Goal: Task Accomplishment & Management: Use online tool/utility

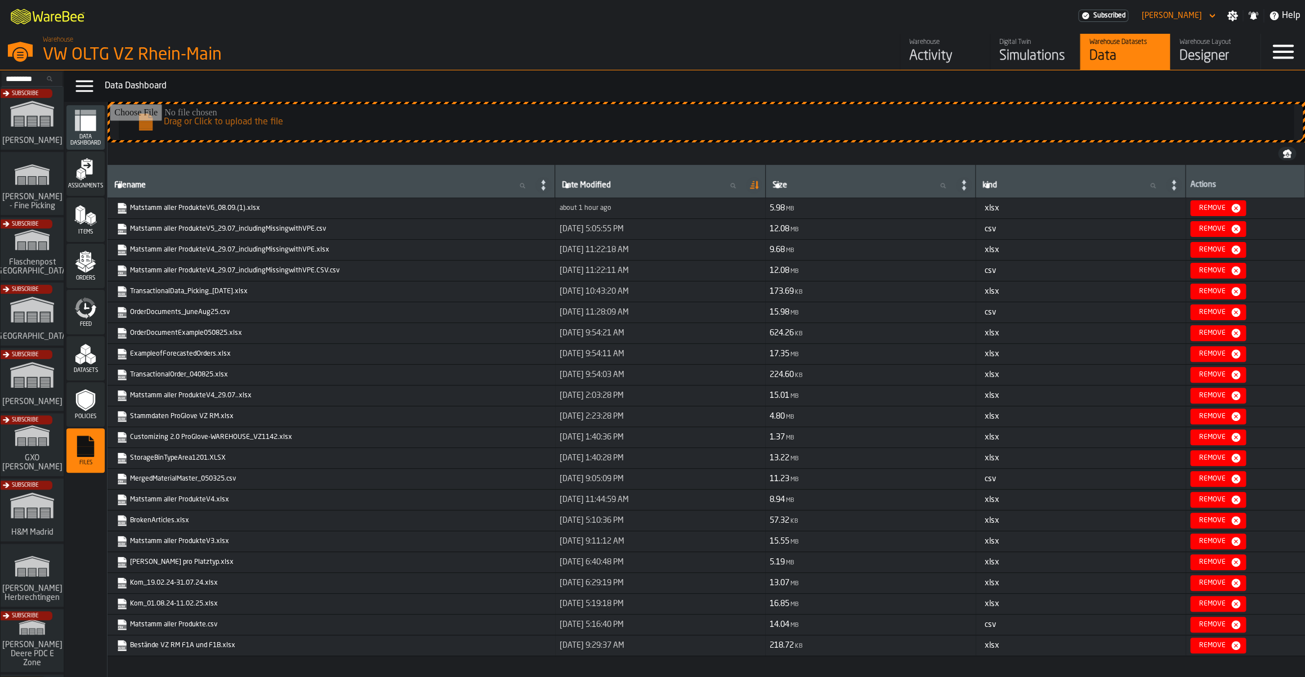
click at [929, 52] on div "Activity" at bounding box center [945, 56] width 72 height 18
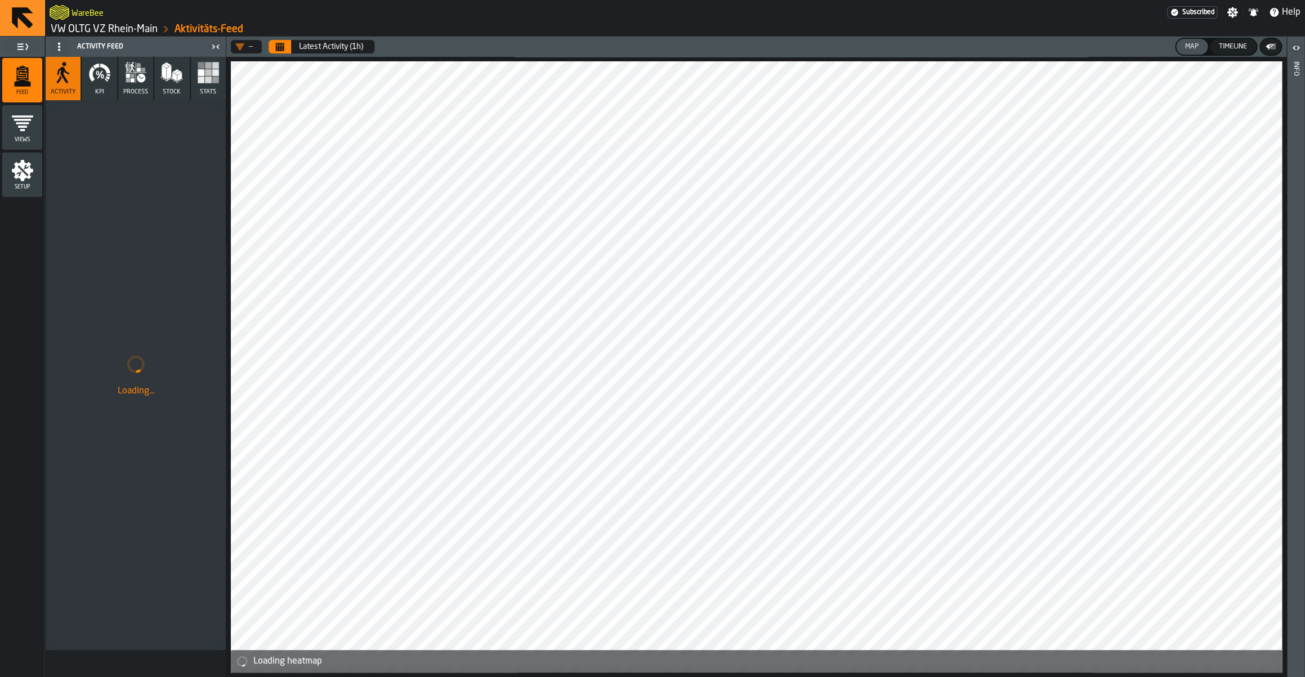
click at [278, 47] on icon "Calendar" at bounding box center [280, 48] width 8 height 6
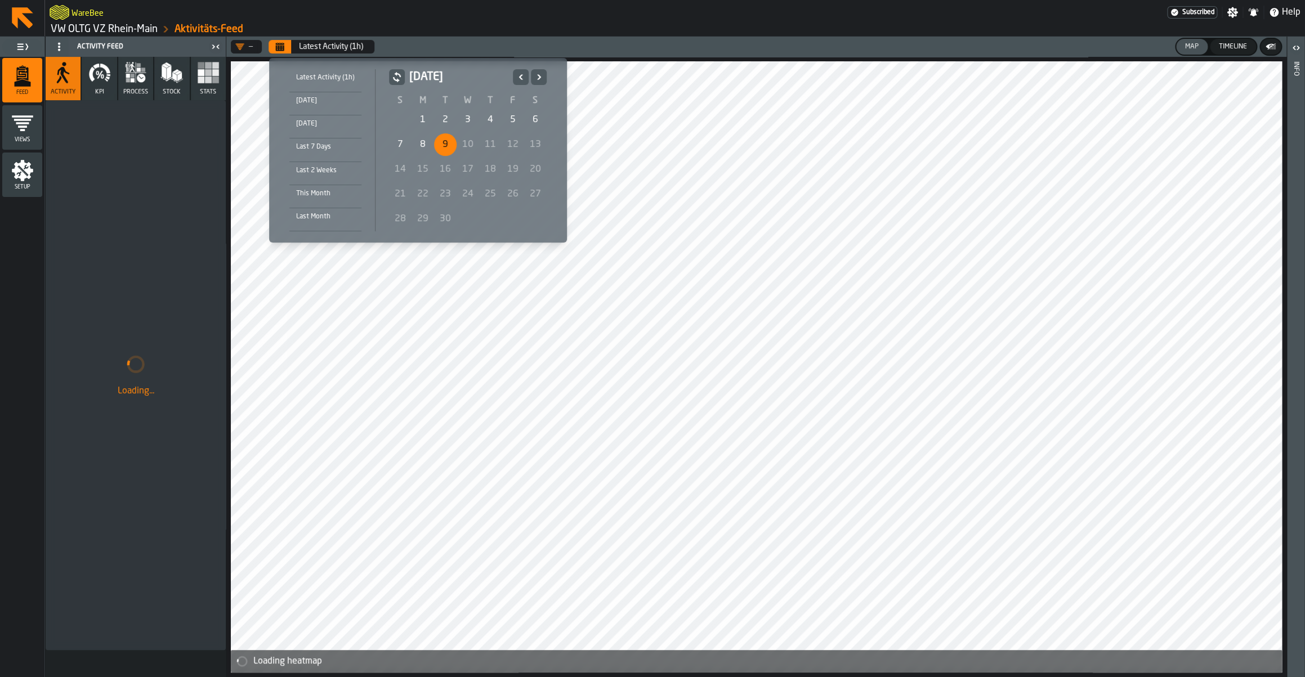
click at [520, 85] on div "[DATE]" at bounding box center [468, 81] width 158 height 25
click at [520, 82] on icon "Previous" at bounding box center [520, 77] width 11 height 14
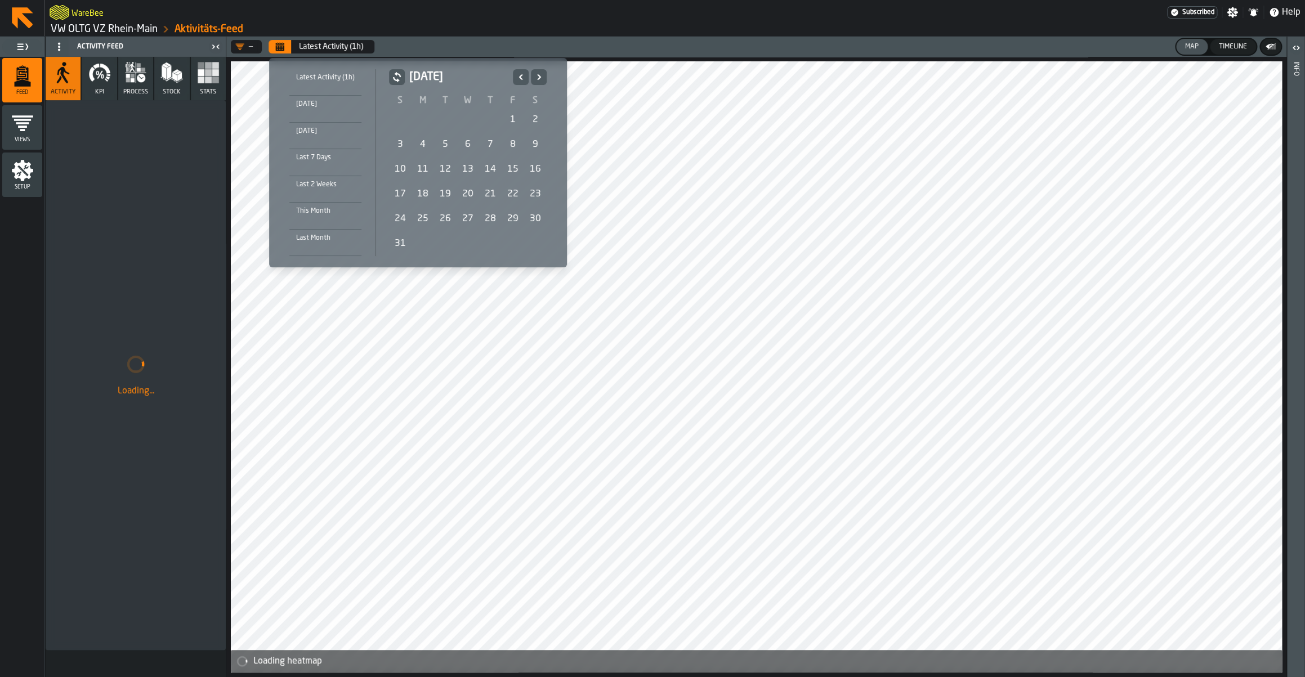
click at [546, 73] on div "[DATE] S M T W T F S 27 28 29 30 31 1 2 3 4 5 6 7 8 9 10 11 12 13 14 15 16 17 1…" at bounding box center [466, 162] width 180 height 187
click at [541, 75] on icon "Next" at bounding box center [538, 77] width 11 height 14
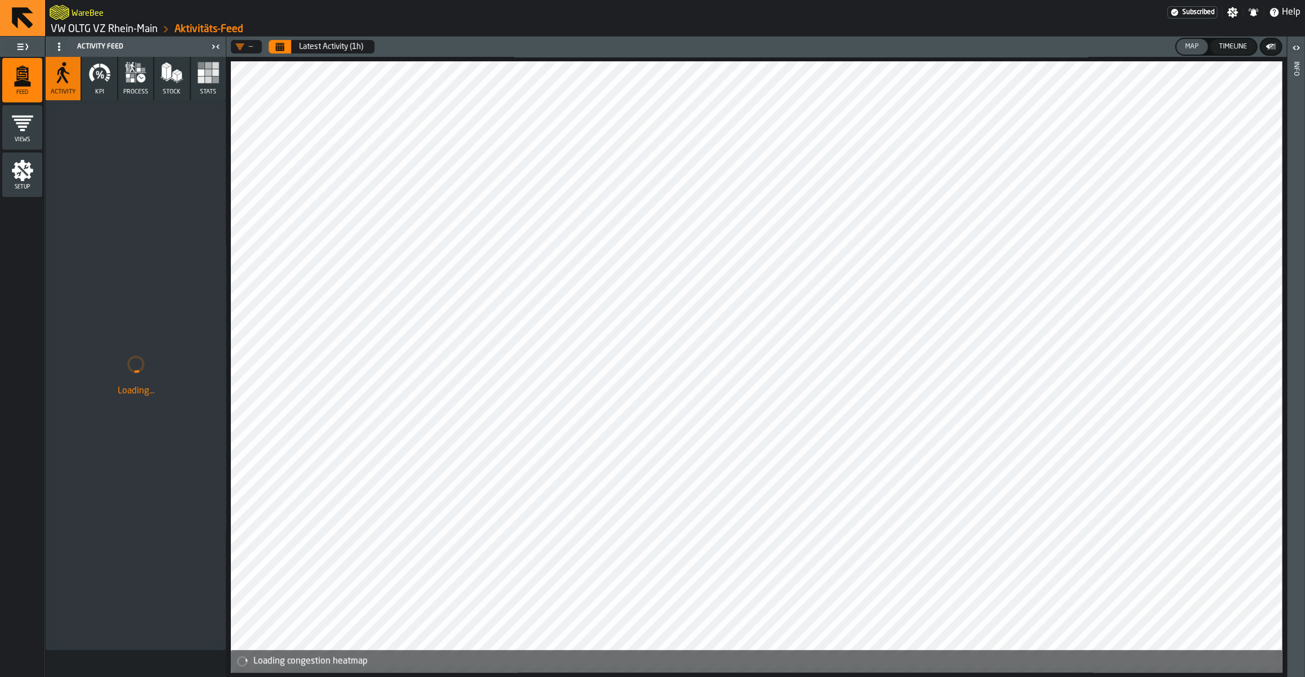
click at [79, 28] on link "VW OLTG VZ Rhein-Main" at bounding box center [104, 29] width 107 height 12
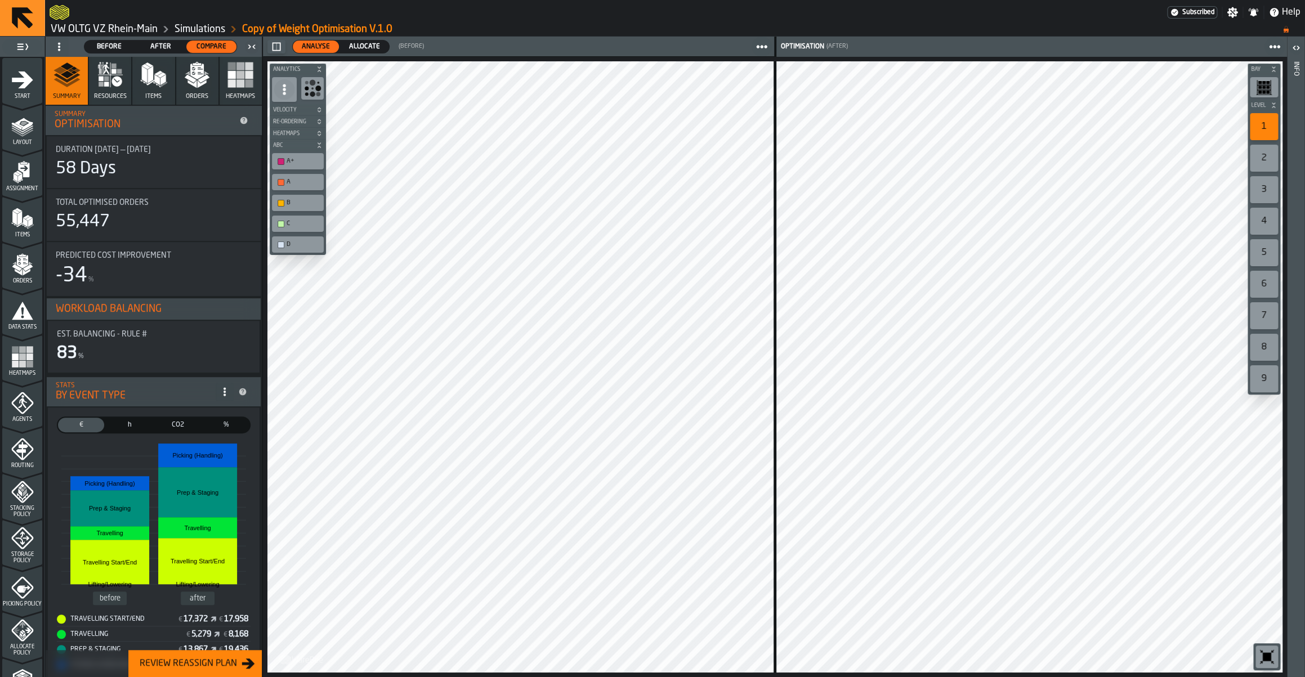
scroll to position [1, 0]
click at [354, 48] on span "Allocate" at bounding box center [365, 47] width 40 height 10
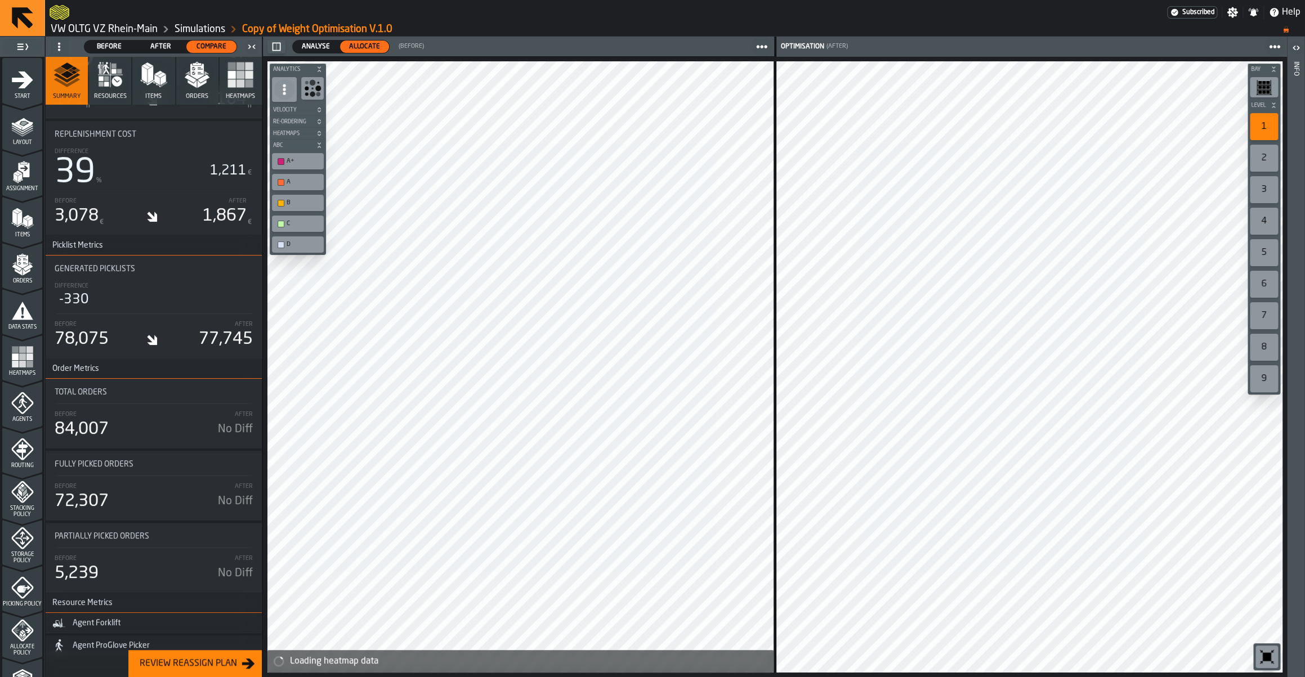
scroll to position [211, 0]
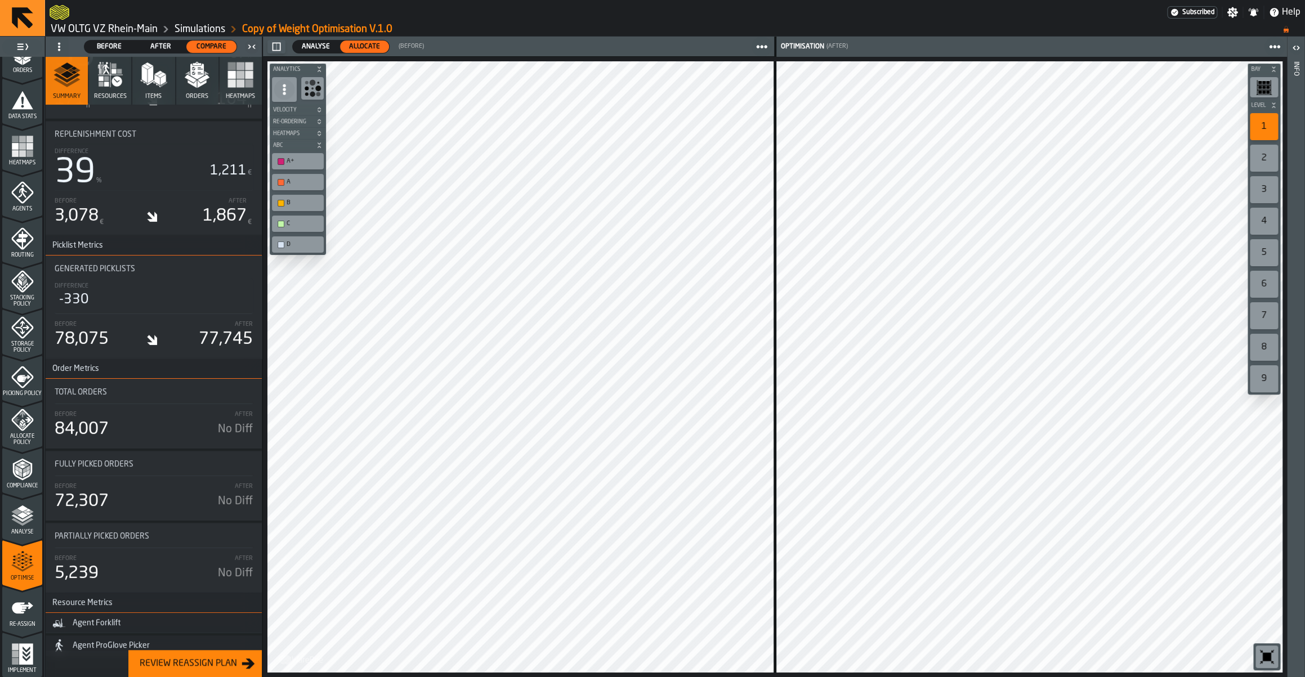
click at [35, 555] on div "Optimise" at bounding box center [22, 566] width 40 height 31
click at [203, 34] on link "Simulations" at bounding box center [200, 29] width 51 height 12
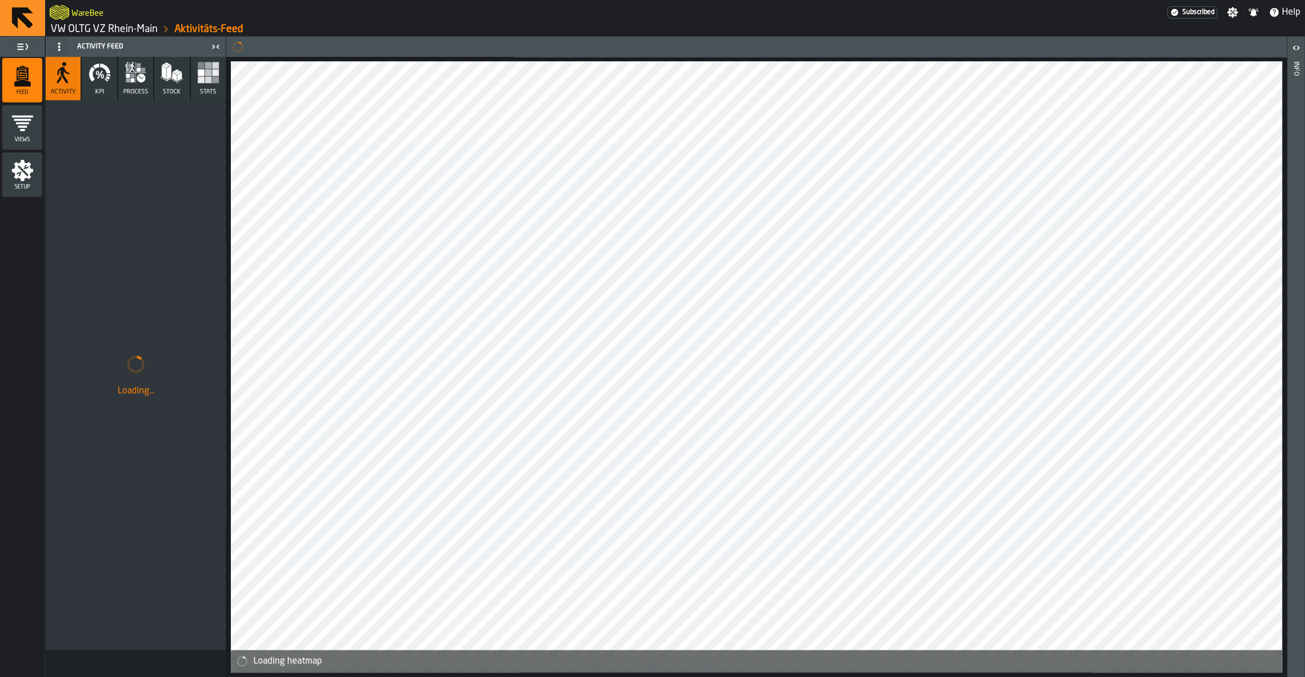
click at [132, 24] on link "VW OLTG VZ Rhein-Main" at bounding box center [104, 29] width 107 height 12
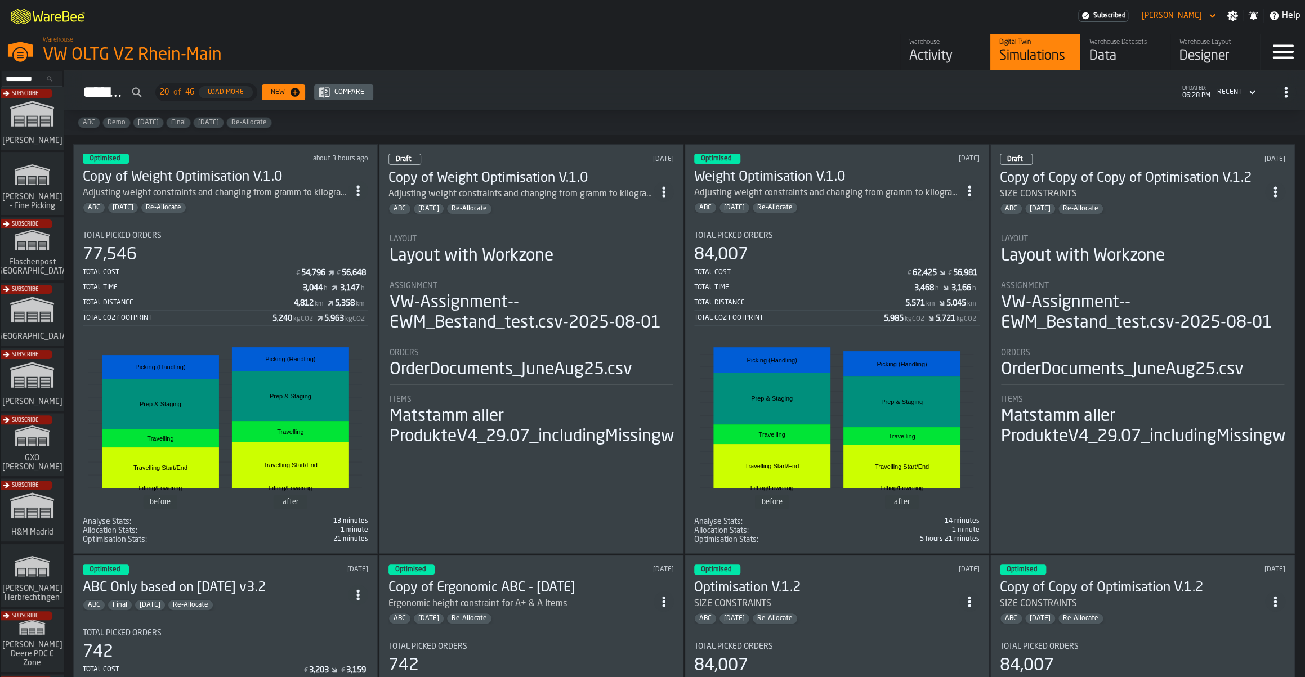
click at [364, 195] on icon "ItemListCard-DashboardItemContainer" at bounding box center [358, 190] width 11 height 11
click at [360, 219] on div "Open" at bounding box center [336, 214] width 59 height 14
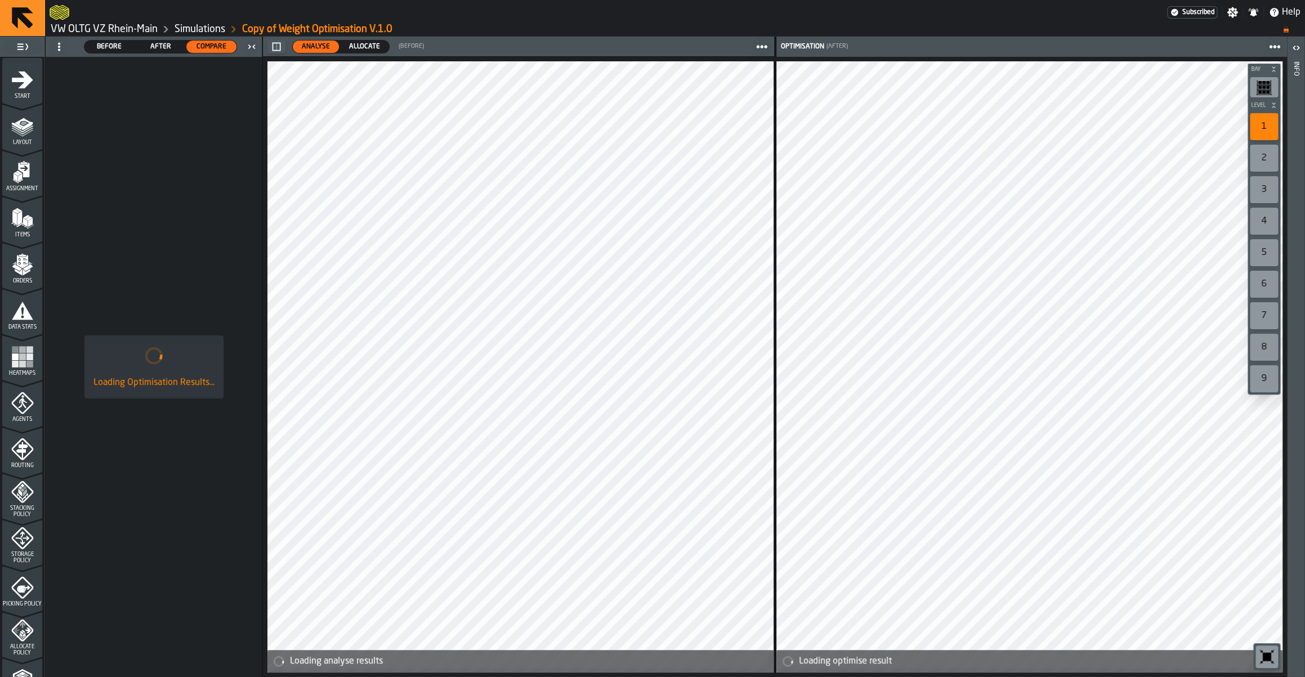
scroll to position [211, 0]
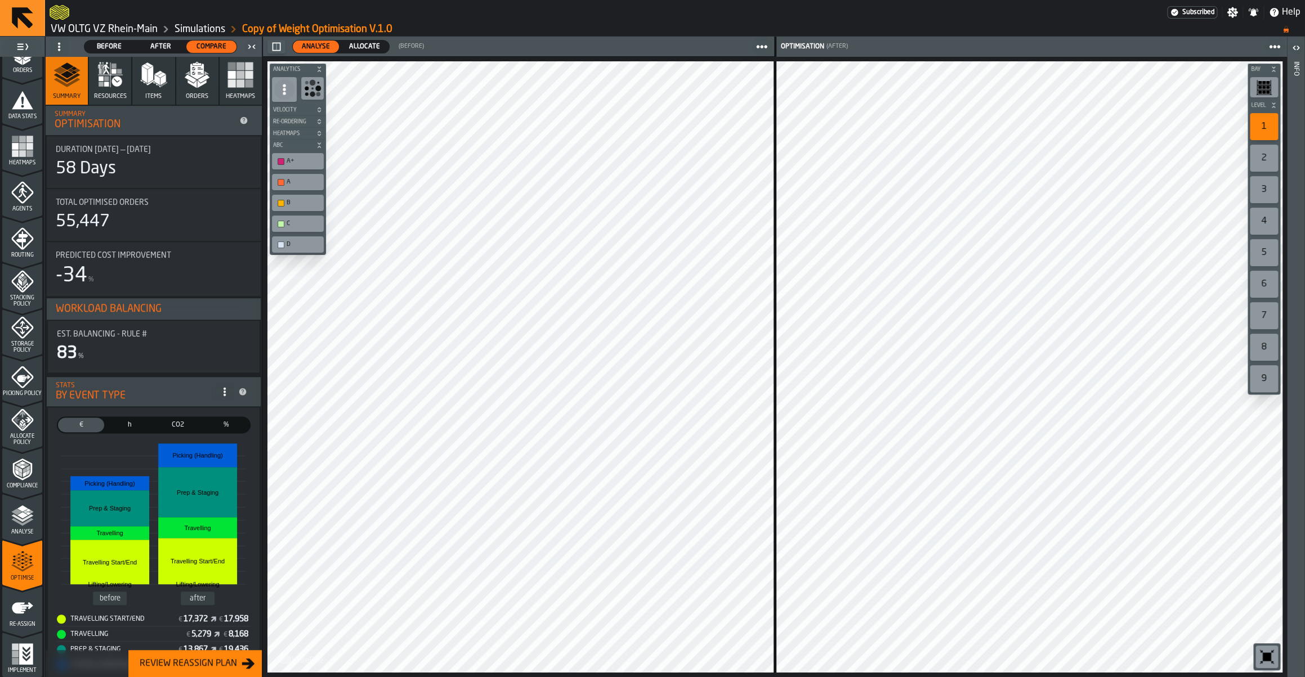
click at [14, 648] on rect "menu Implement" at bounding box center [15, 647] width 7 height 7
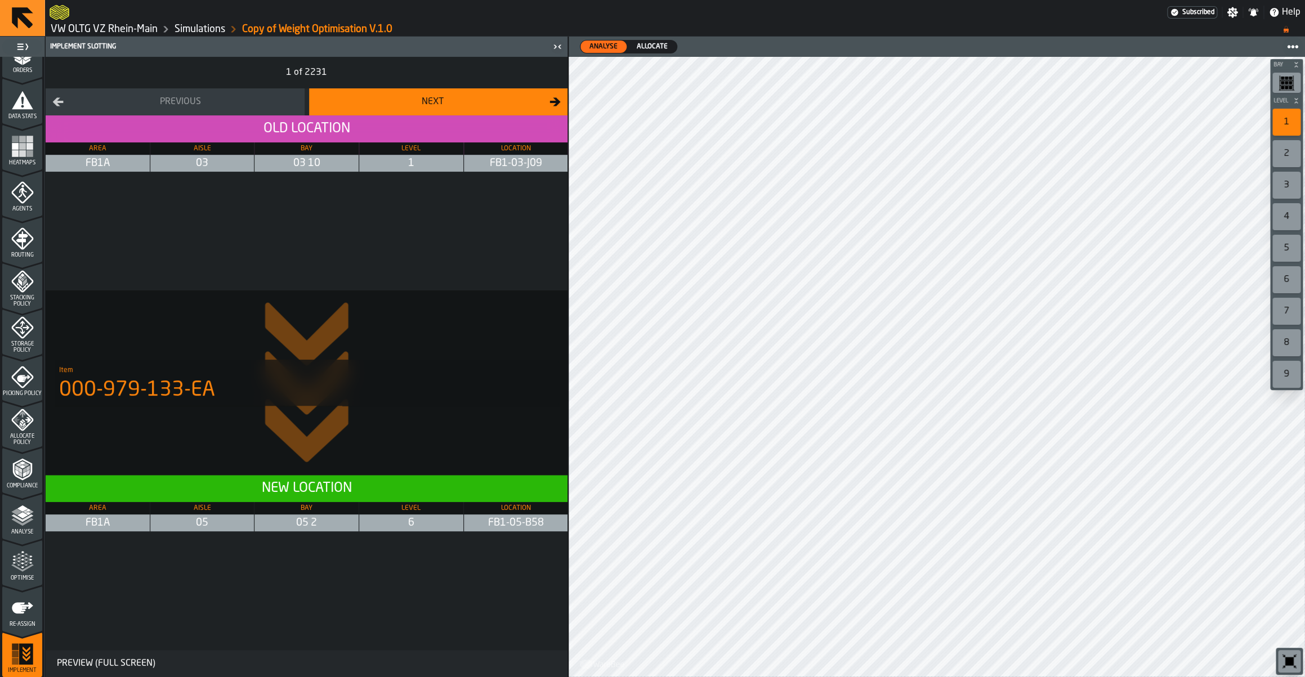
click at [27, 573] on div "Optimise" at bounding box center [22, 566] width 40 height 31
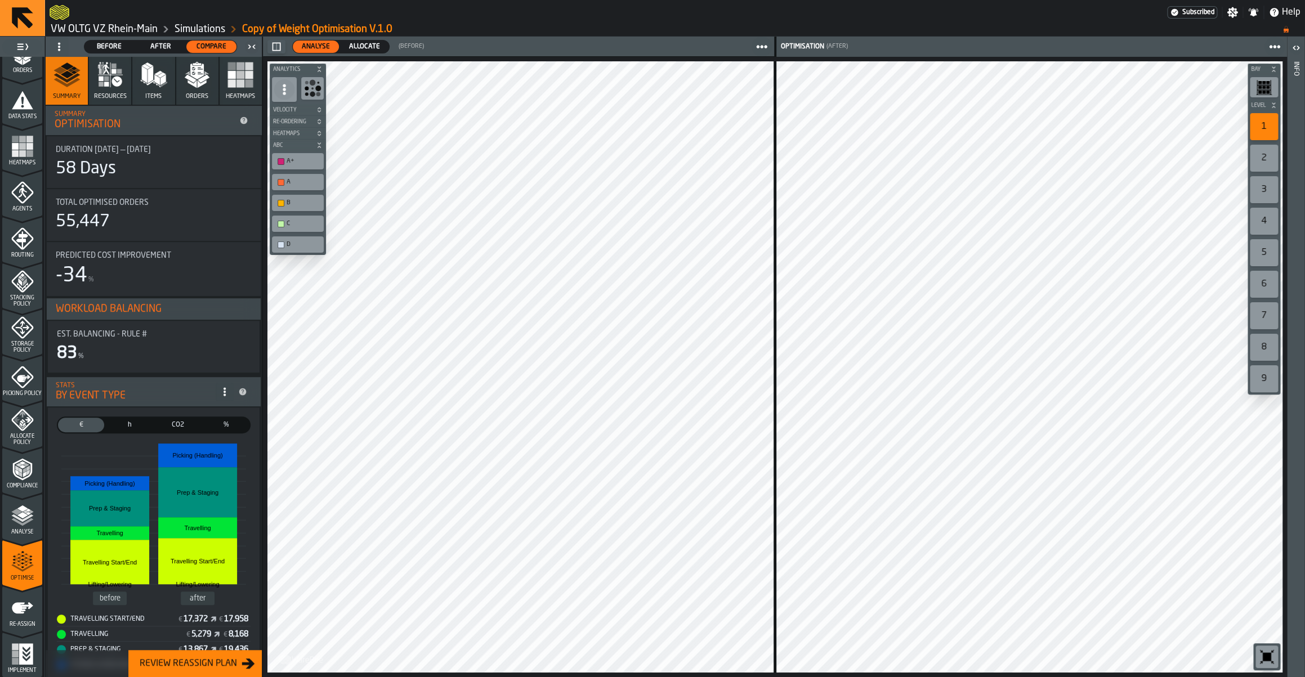
click at [33, 517] on icon "menu Analyse" at bounding box center [22, 516] width 23 height 23
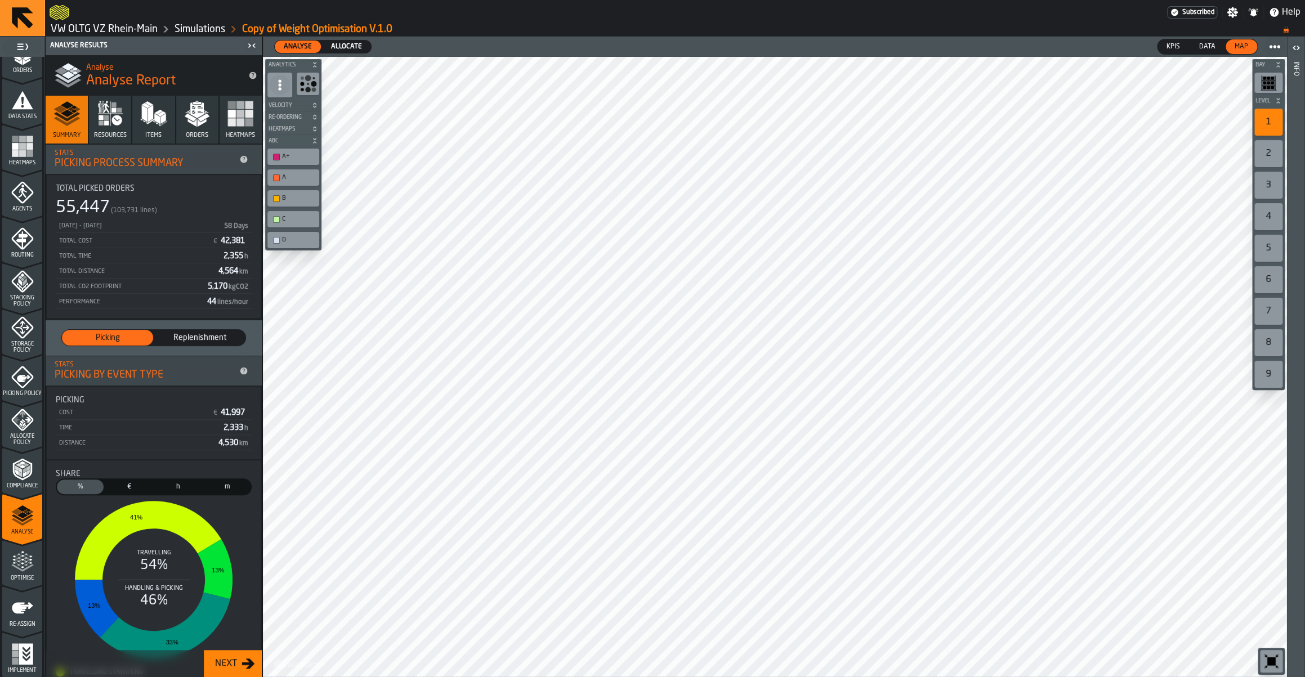
click at [27, 560] on icon "menu Optimise" at bounding box center [22, 562] width 23 height 23
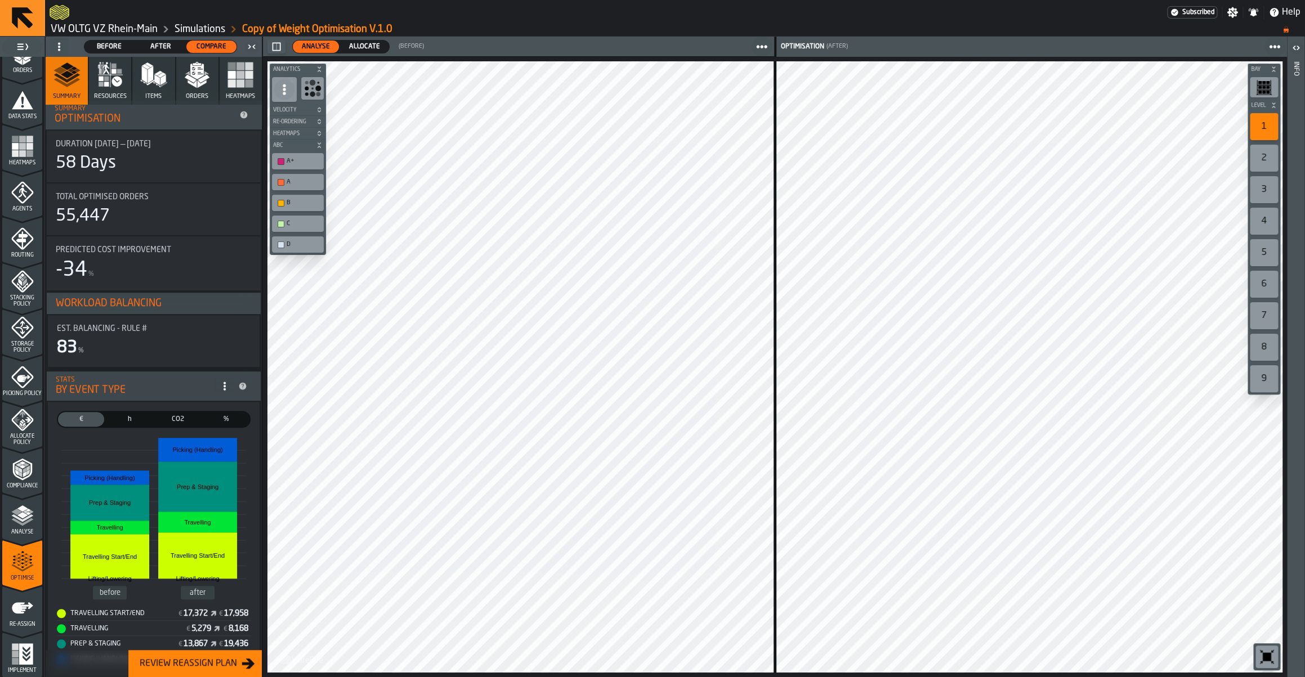
scroll to position [0, 0]
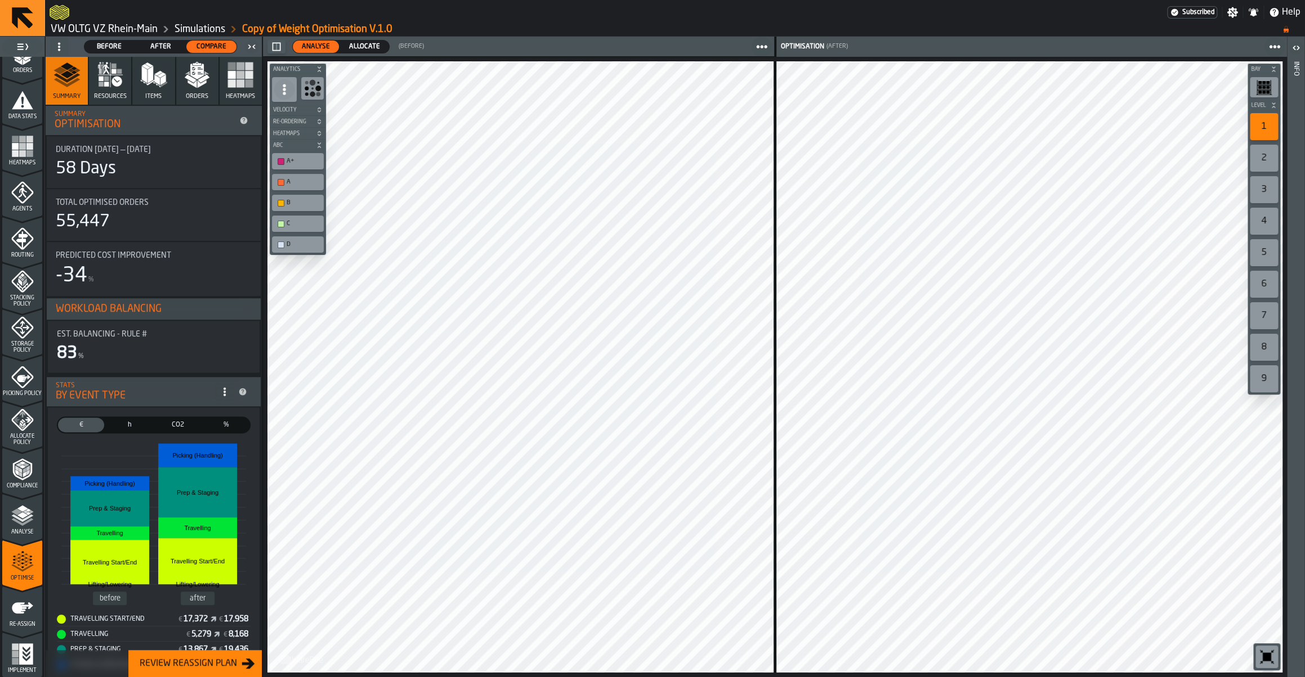
click at [365, 44] on span "Allocate" at bounding box center [365, 47] width 40 height 10
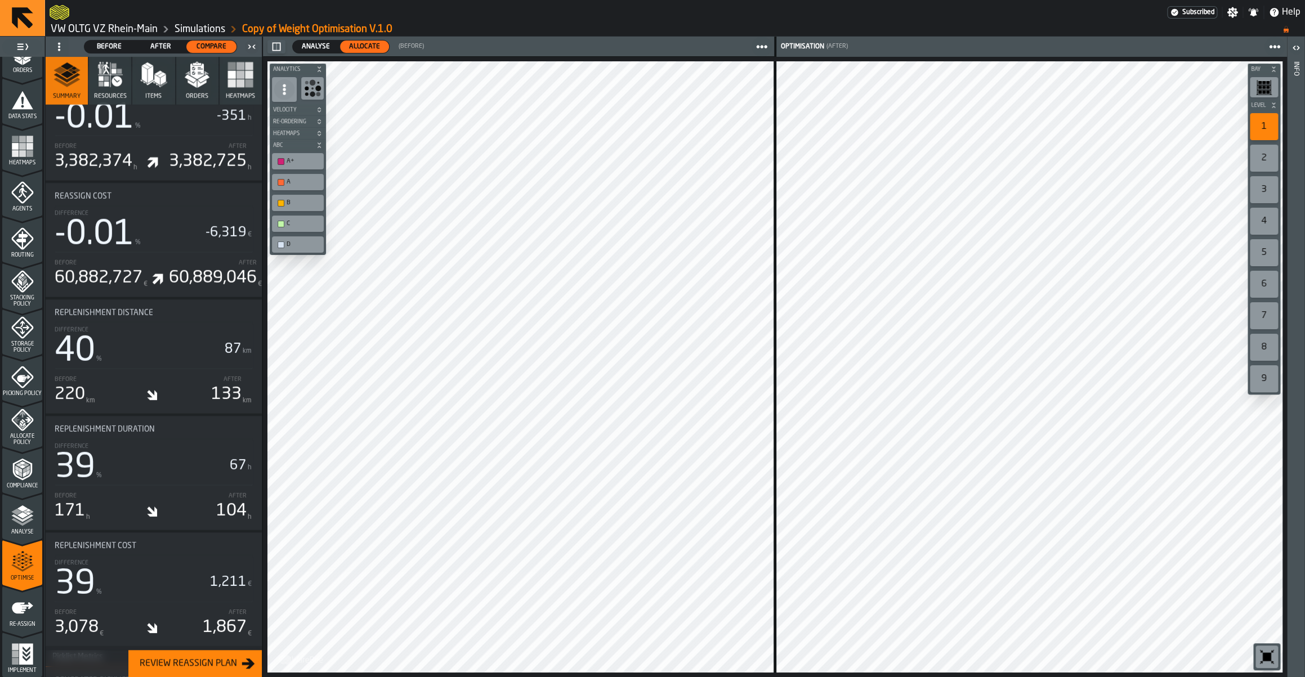
scroll to position [2343, 0]
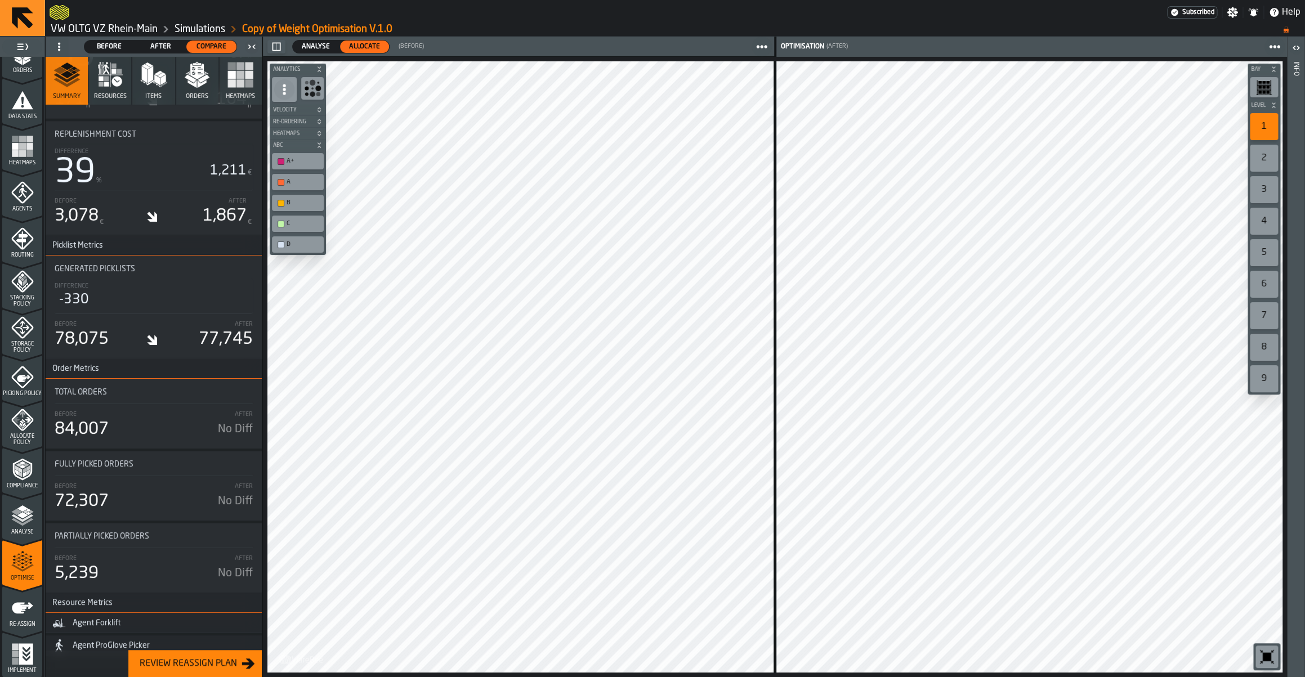
click at [79, 617] on div "Agent Forklift" at bounding box center [153, 624] width 203 height 14
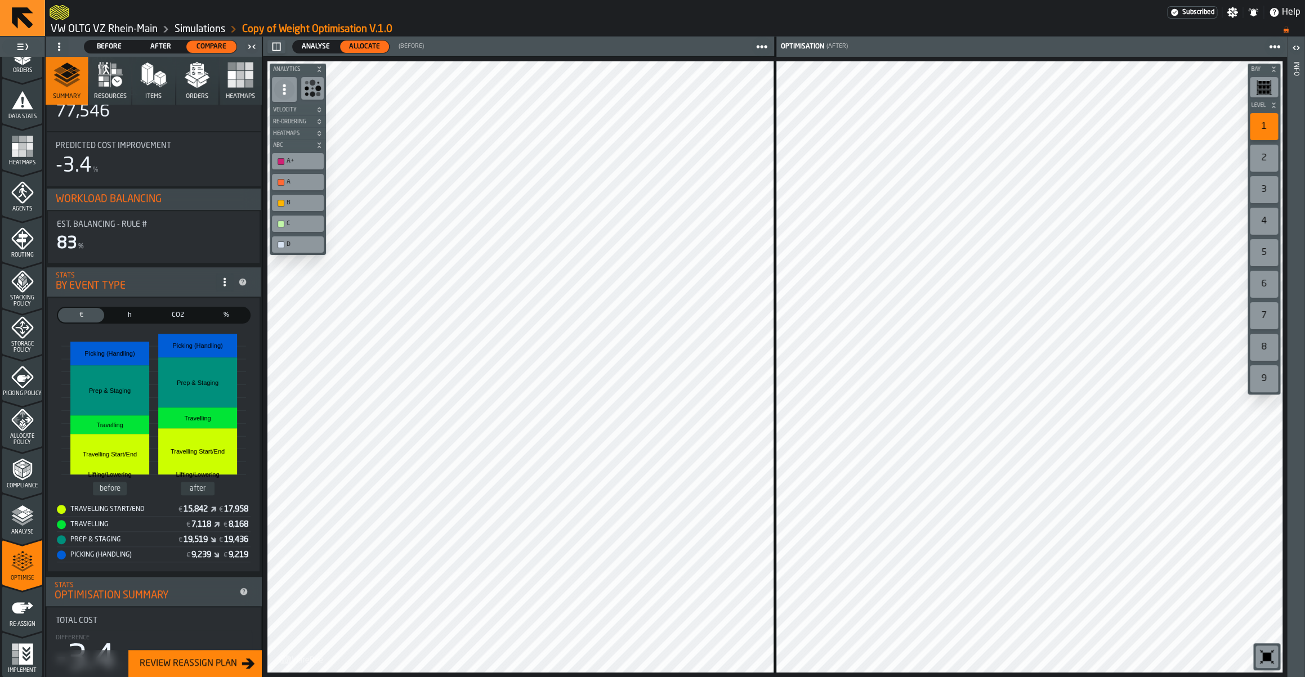
scroll to position [0, 0]
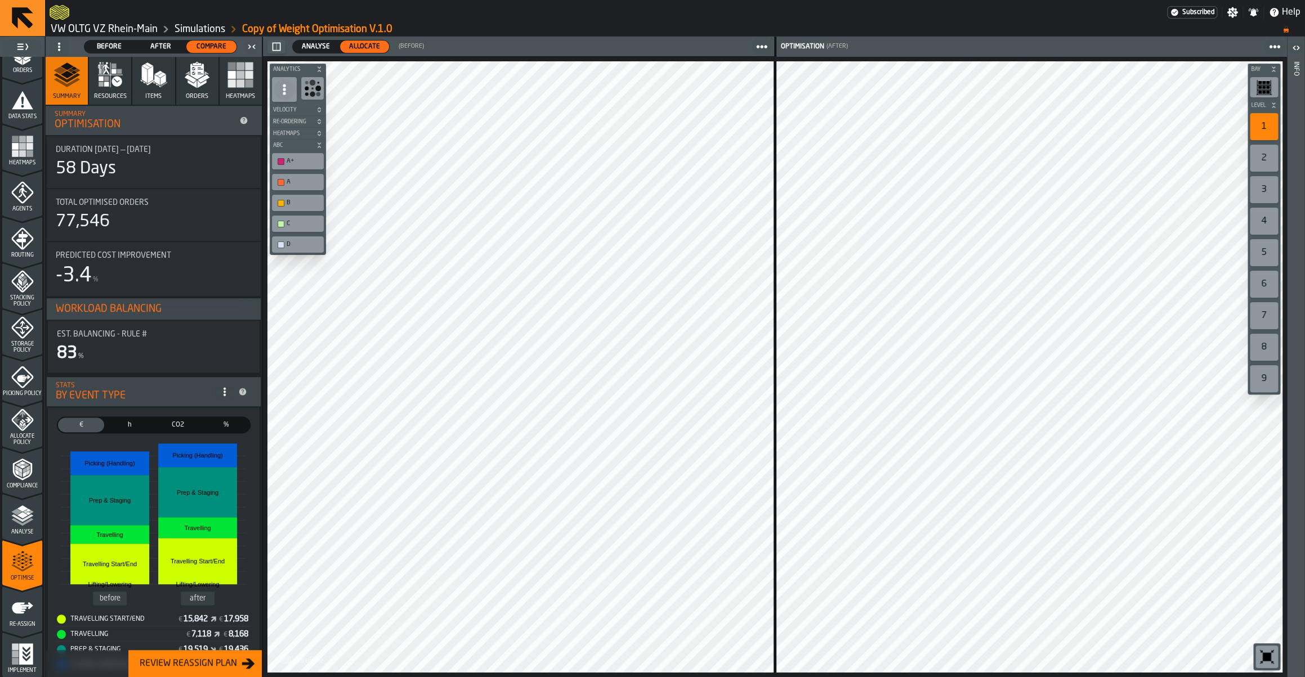
click at [28, 524] on icon "menu Analyse" at bounding box center [22, 516] width 23 height 23
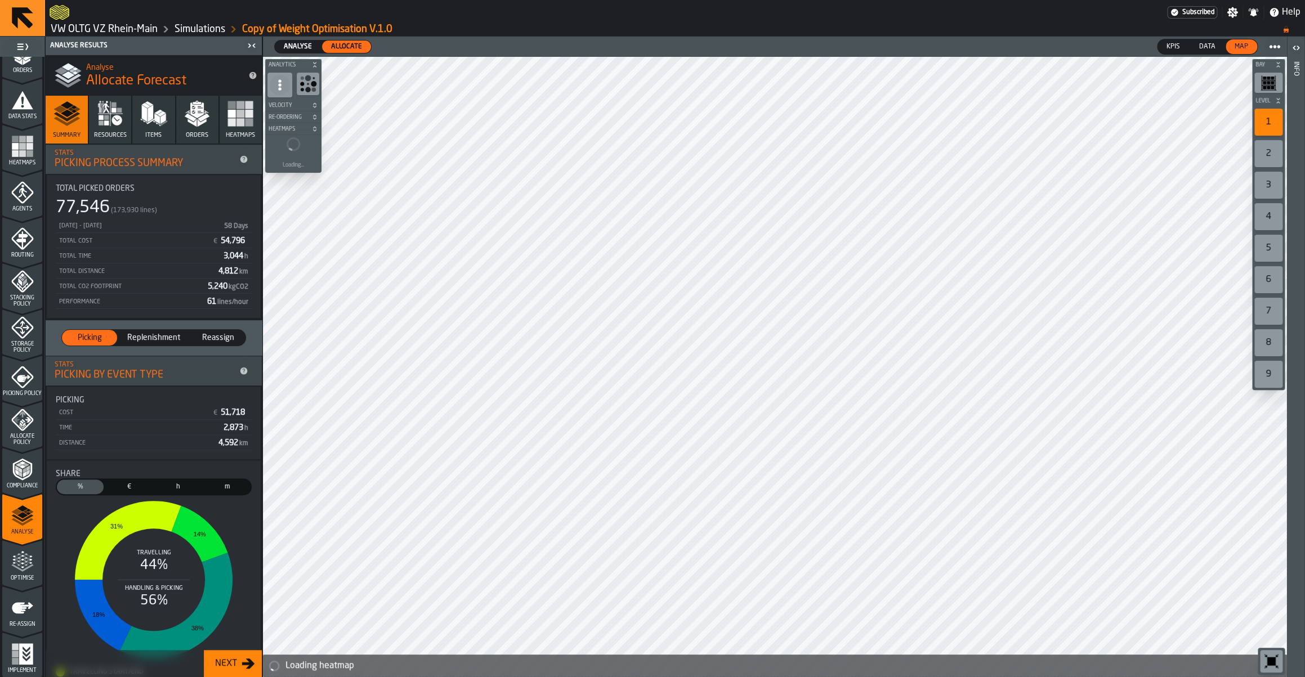
click at [13, 577] on span "Optimise" at bounding box center [22, 579] width 40 height 6
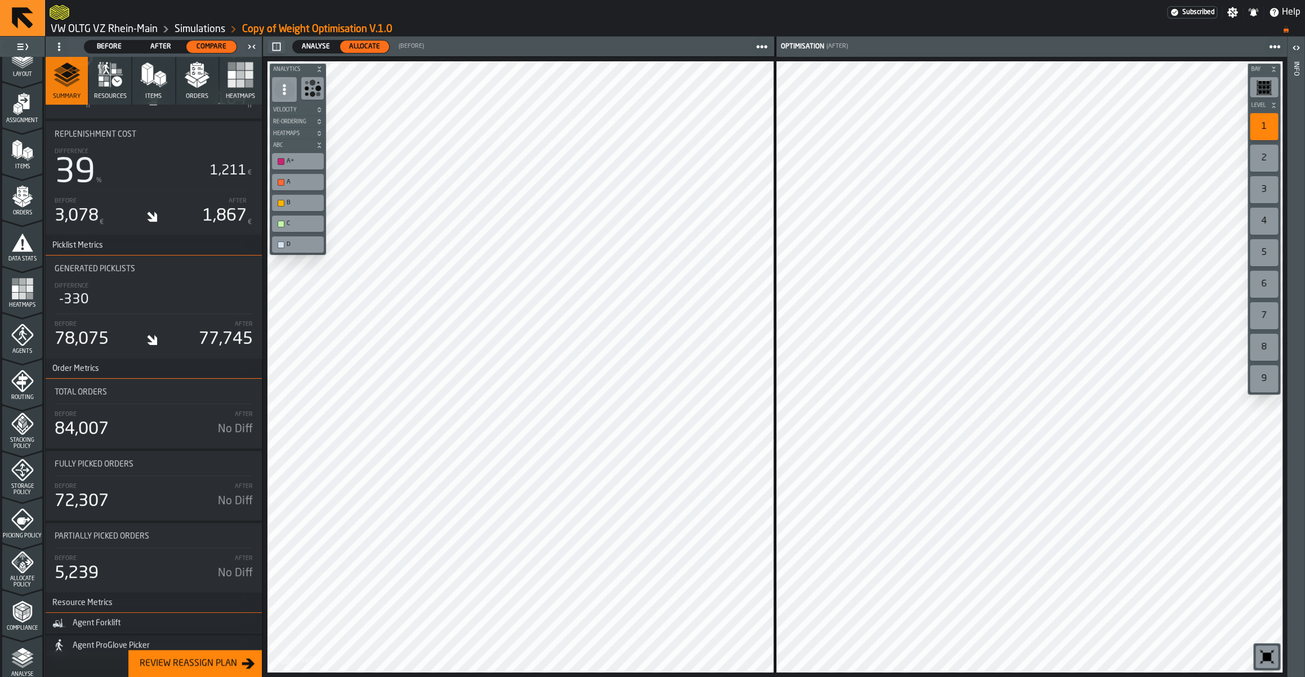
scroll to position [211, 0]
click at [106, 52] on div "Before" at bounding box center [109, 47] width 50 height 12
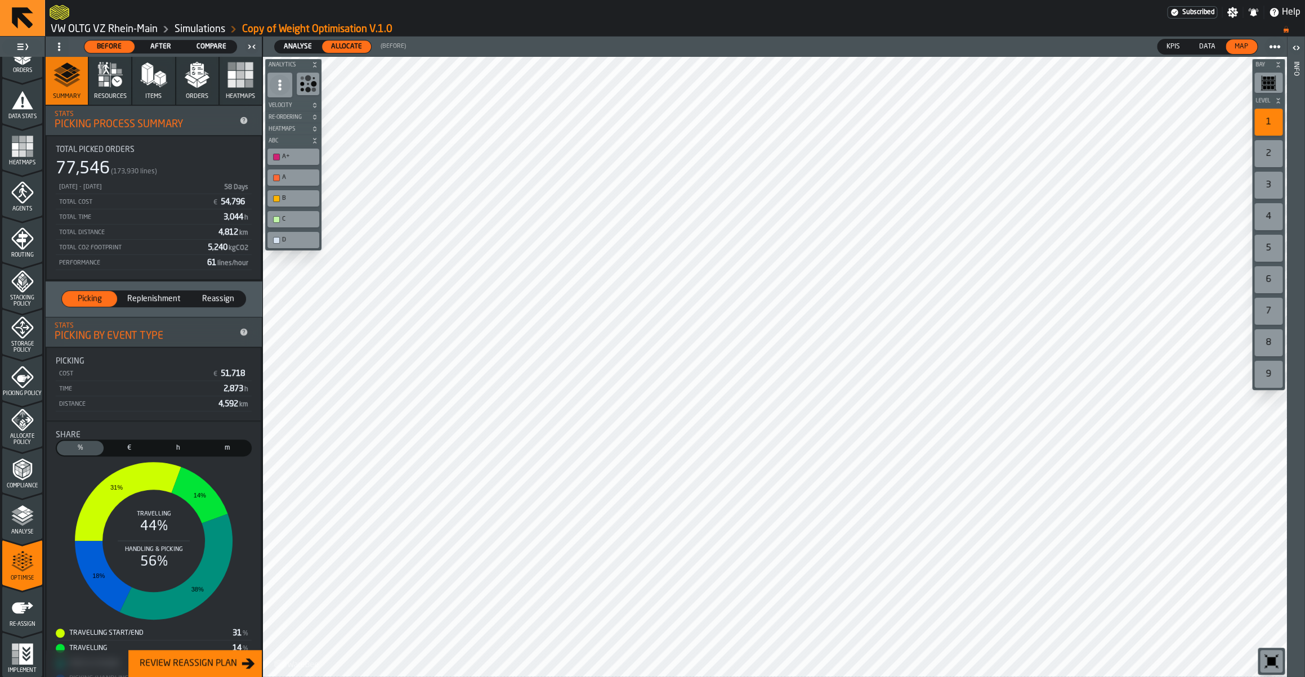
scroll to position [51, 0]
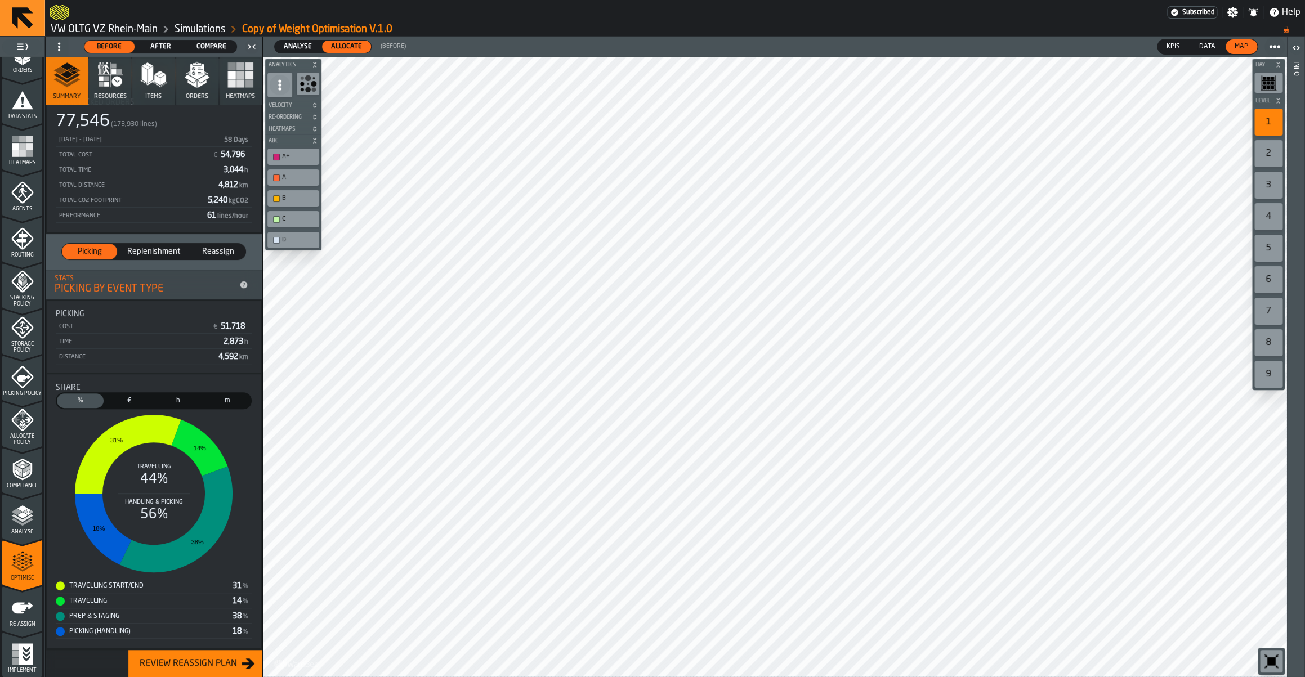
click at [23, 608] on icon "menu Re-assign" at bounding box center [22, 608] width 21 height 11
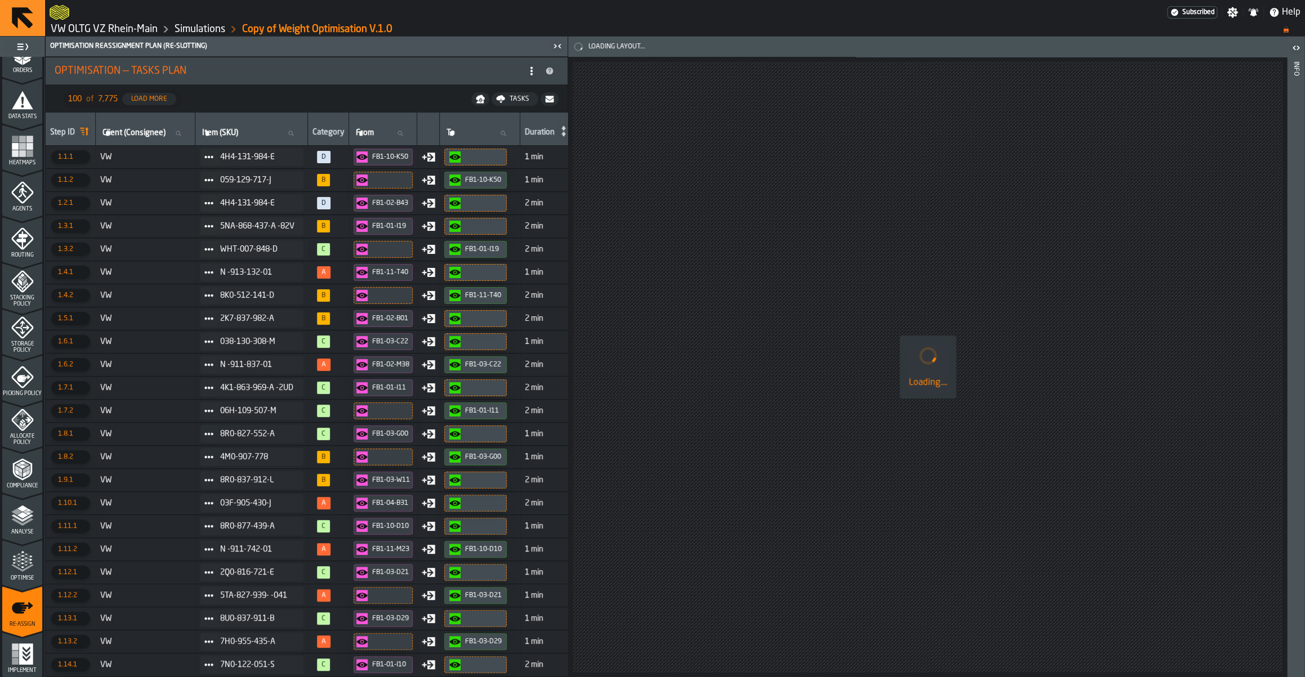
click at [23, 579] on span "Optimise" at bounding box center [22, 579] width 40 height 6
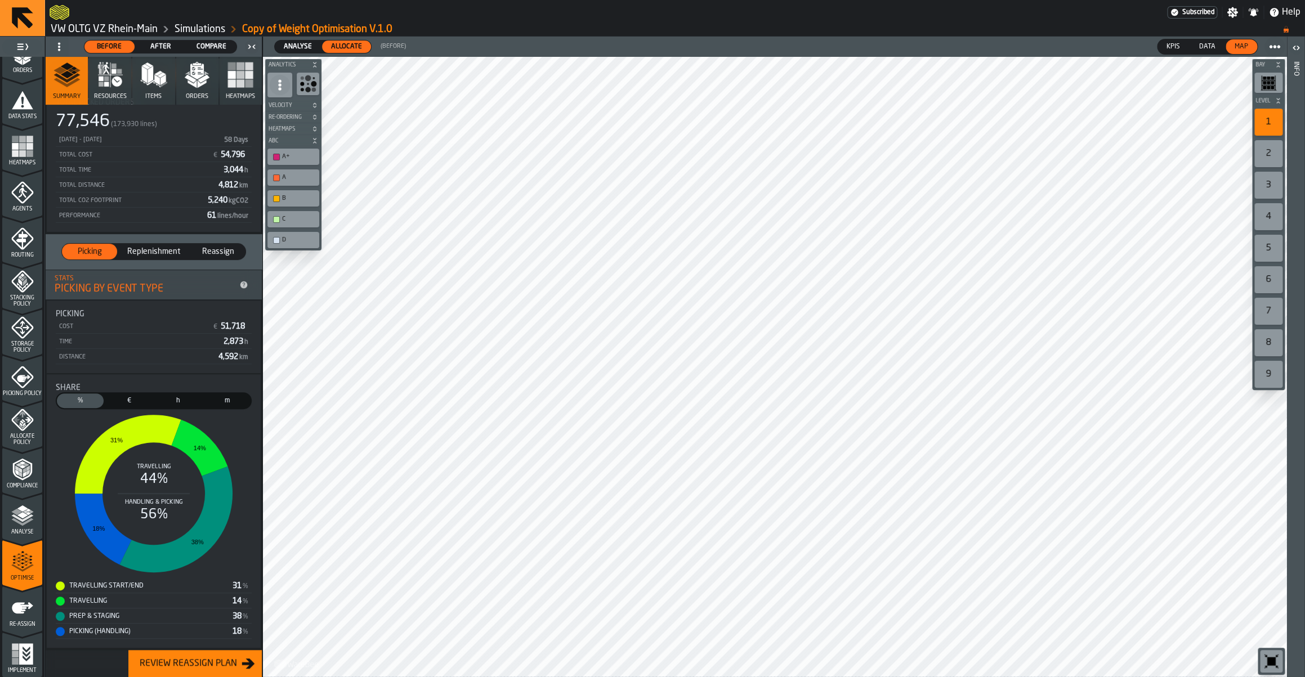
scroll to position [0, 0]
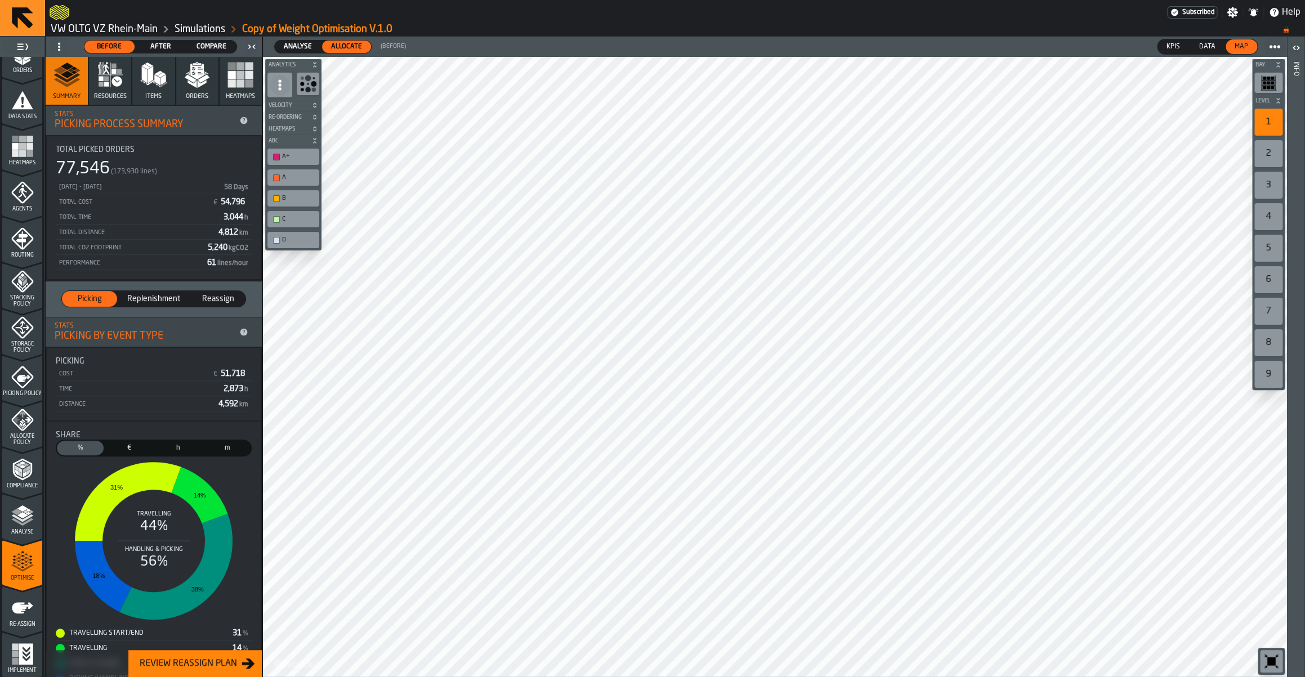
click at [197, 30] on link "Simulations" at bounding box center [200, 29] width 51 height 12
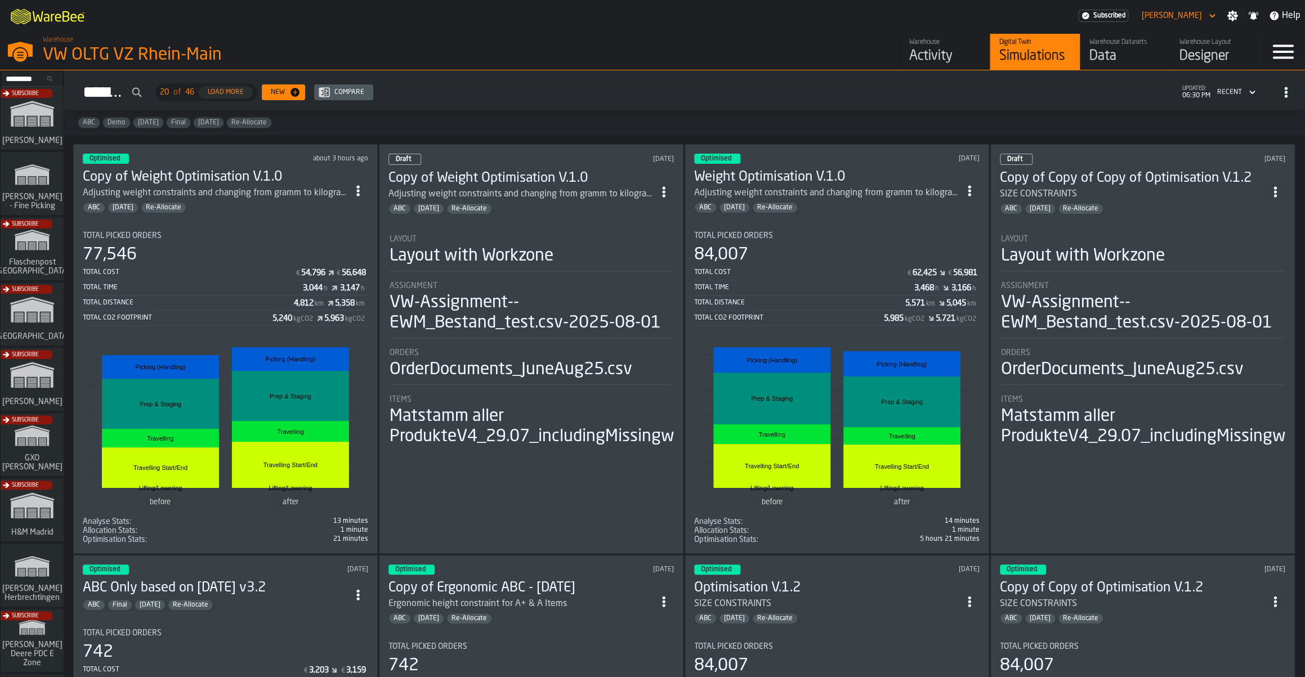
click at [363, 194] on icon "ItemListCard-DashboardItemContainer" at bounding box center [358, 190] width 11 height 11
click at [353, 222] on li "Open" at bounding box center [337, 213] width 72 height 27
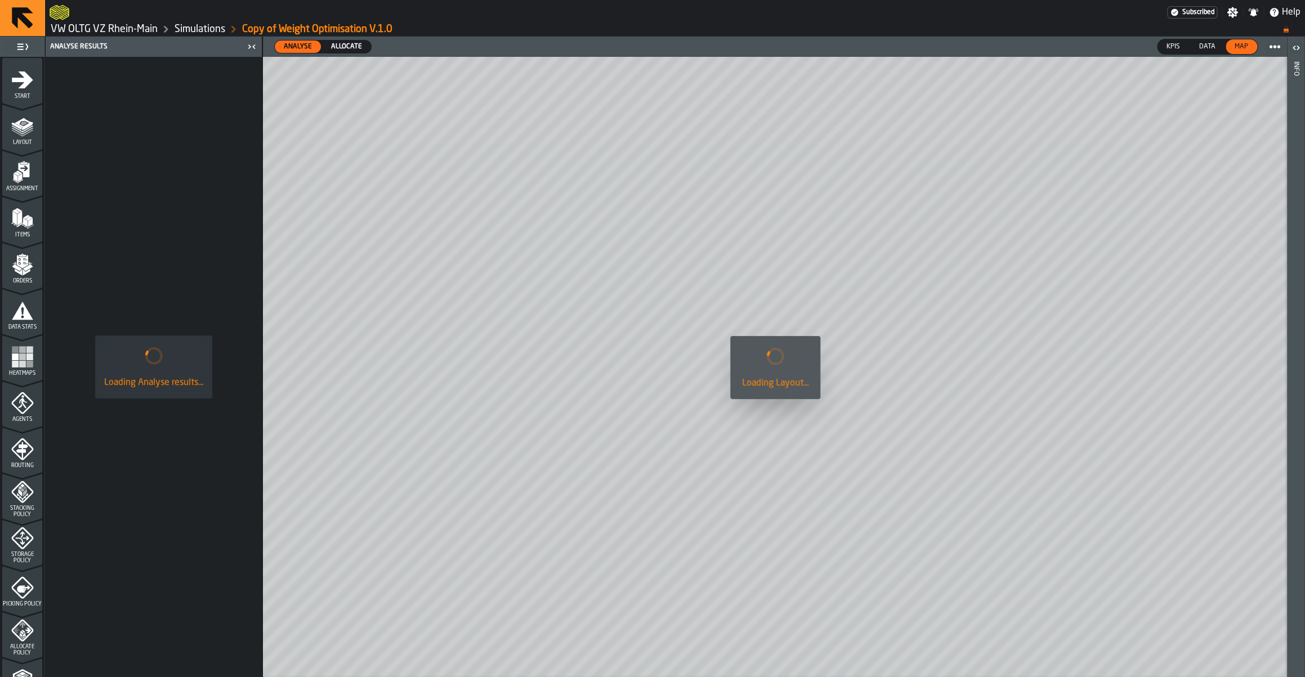
click at [23, 90] on icon "menu Start" at bounding box center [22, 80] width 23 height 23
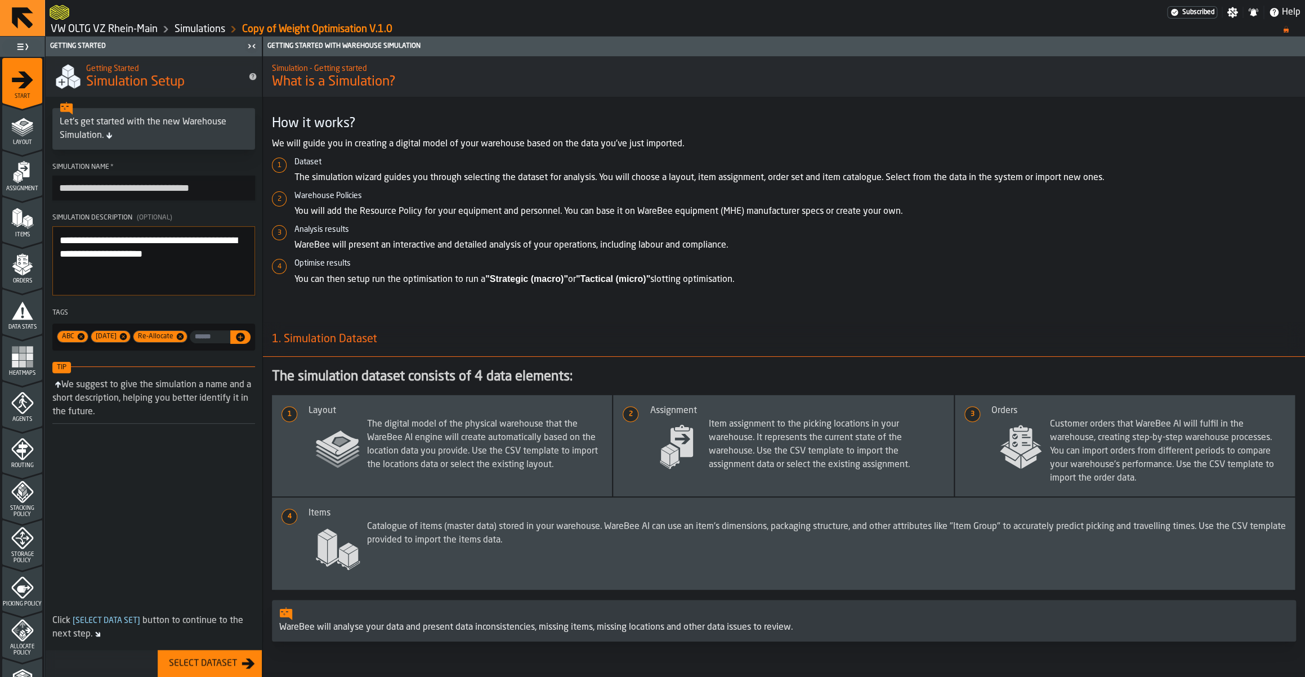
click at [133, 199] on input "**********" at bounding box center [153, 188] width 203 height 25
drag, startPoint x: 92, startPoint y: 189, endPoint x: 34, endPoint y: 180, distance: 58.1
click at [52, 180] on input "**********" at bounding box center [153, 188] width 203 height 25
click at [130, 194] on input "**********" at bounding box center [153, 188] width 203 height 25
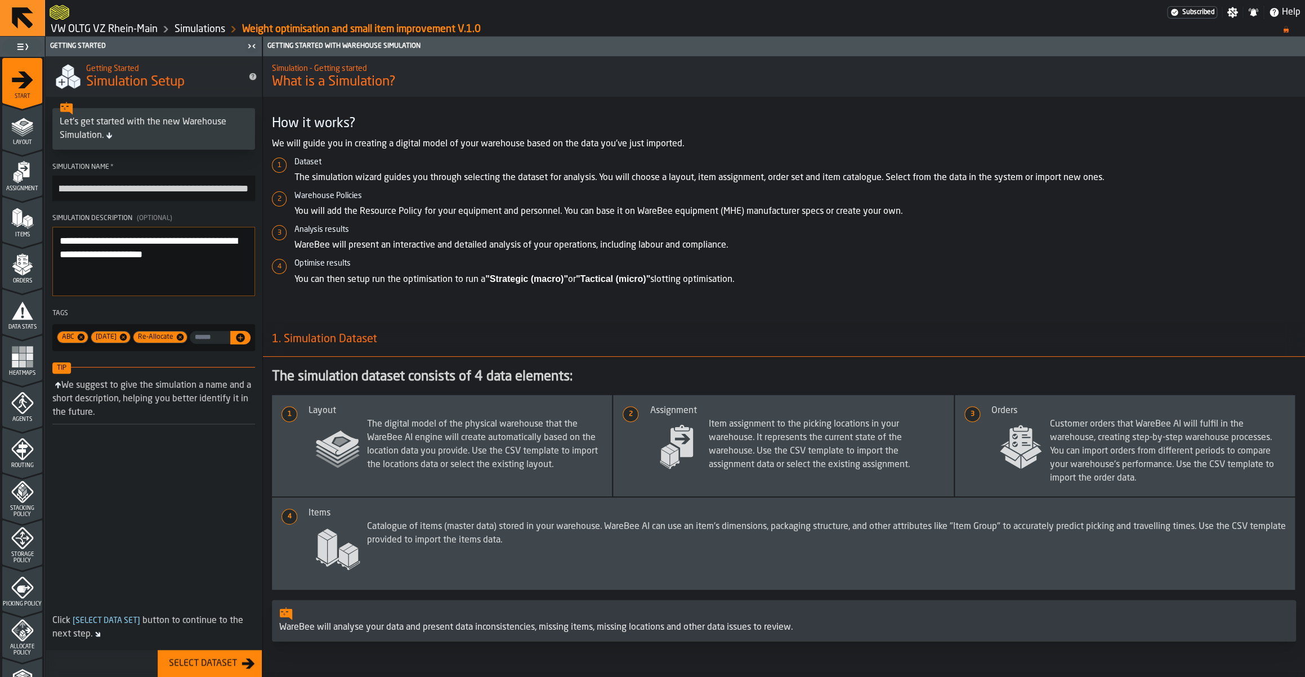
scroll to position [0, 0]
drag, startPoint x: 130, startPoint y: 194, endPoint x: 1, endPoint y: 177, distance: 130.0
click at [52, 177] on input "**********" at bounding box center [153, 188] width 203 height 25
click at [123, 186] on input "**********" at bounding box center [153, 188] width 203 height 25
type input "**********"
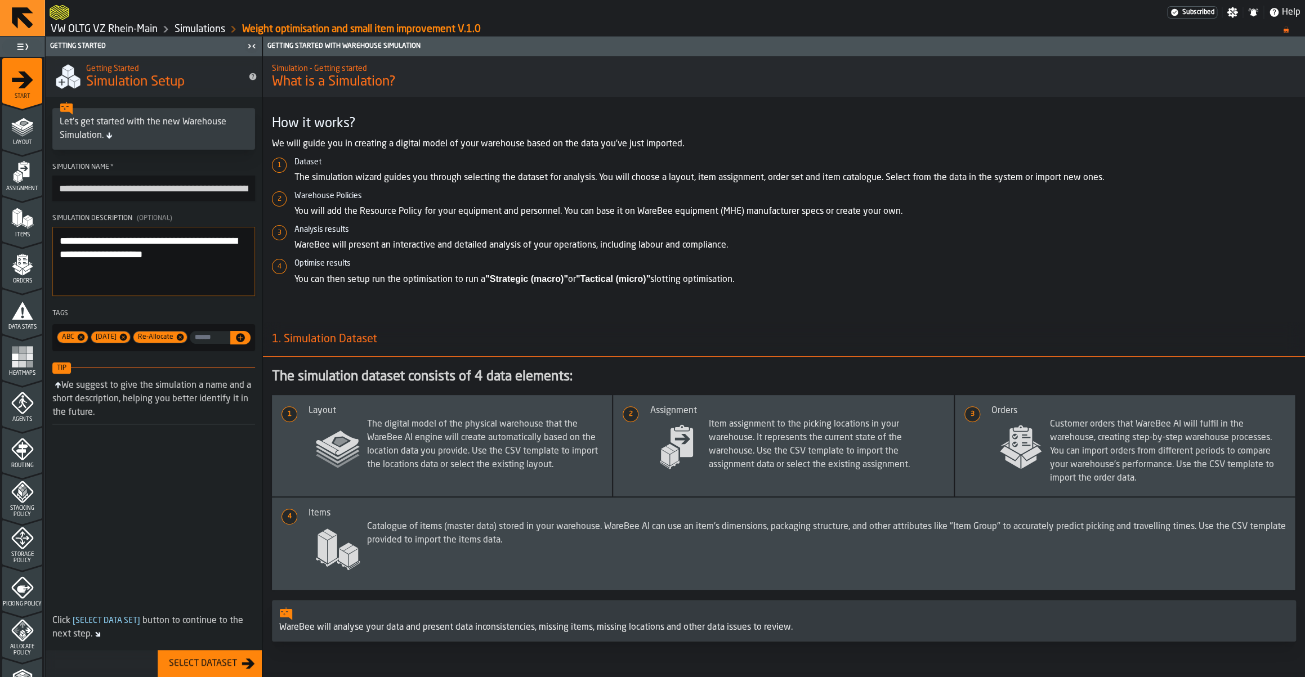
click at [233, 668] on div "Select Dataset" at bounding box center [202, 664] width 77 height 14
click at [225, 256] on textarea "**********" at bounding box center [153, 261] width 203 height 69
type textarea "**********"
click at [217, 672] on button "Select Dataset" at bounding box center [210, 663] width 104 height 27
click at [198, 657] on button "Select Dataset" at bounding box center [210, 663] width 104 height 27
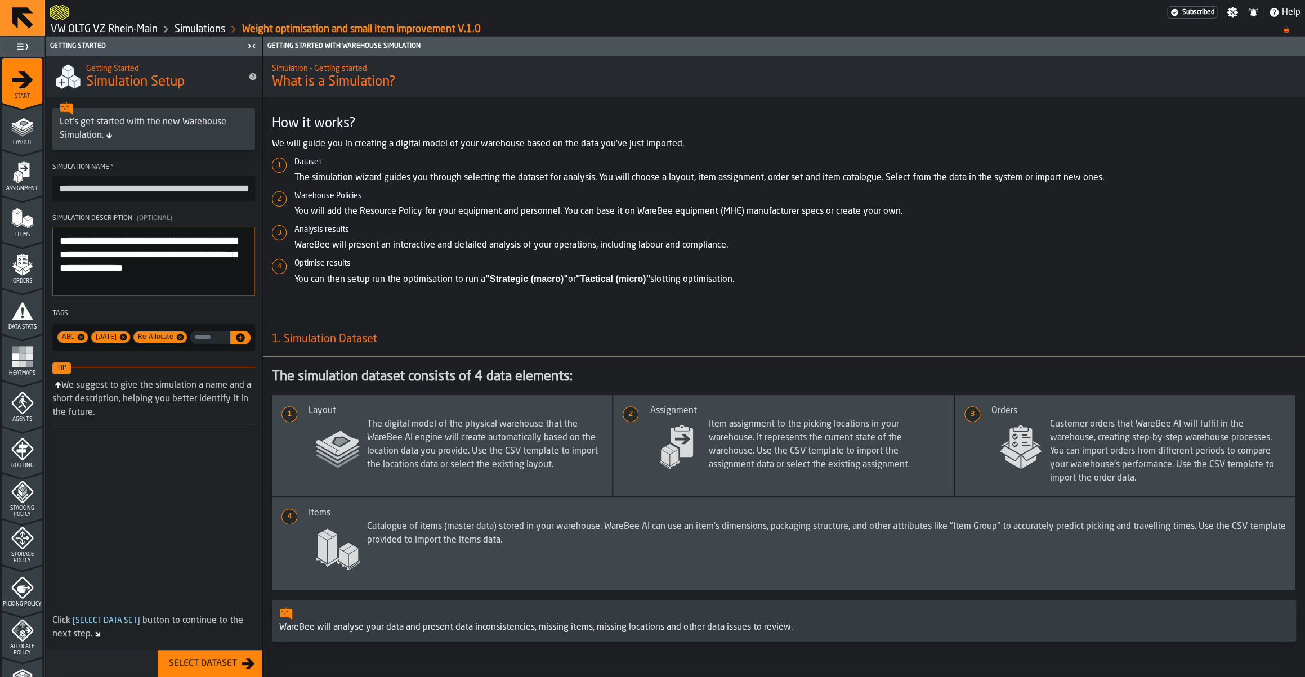
click at [17, 126] on icon "menu Layout" at bounding box center [22, 126] width 23 height 23
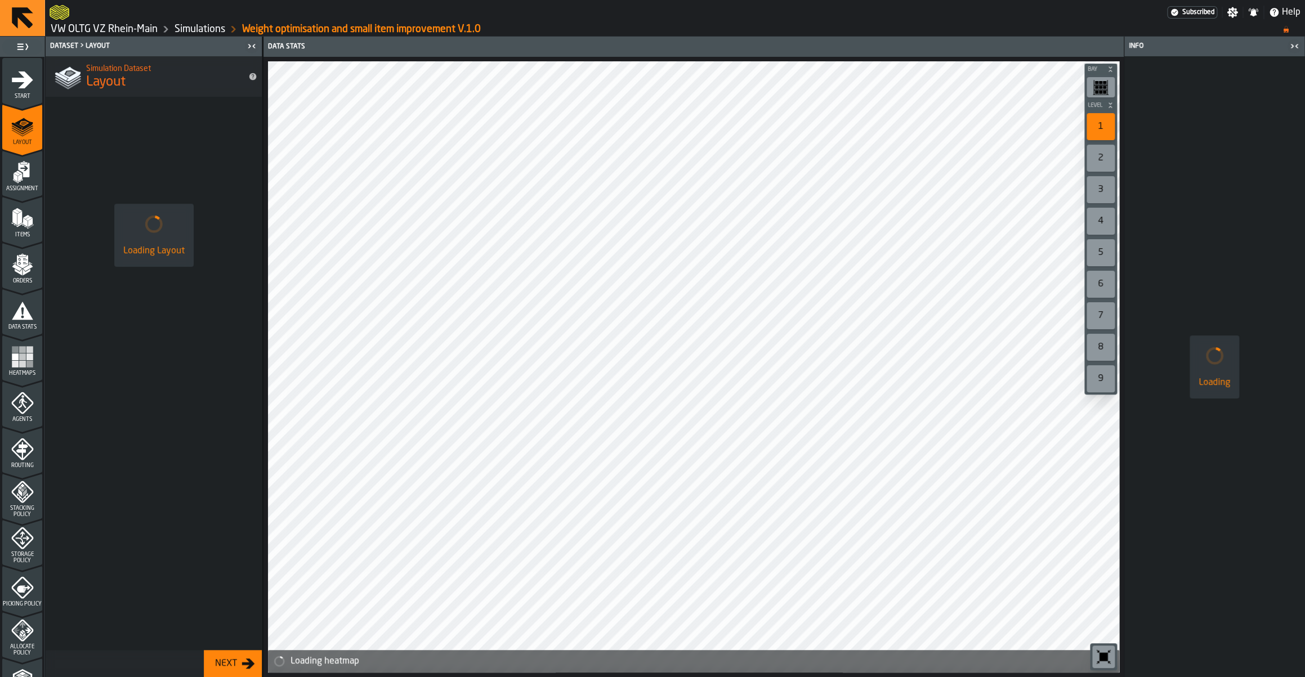
click at [25, 96] on span "Start" at bounding box center [22, 96] width 40 height 6
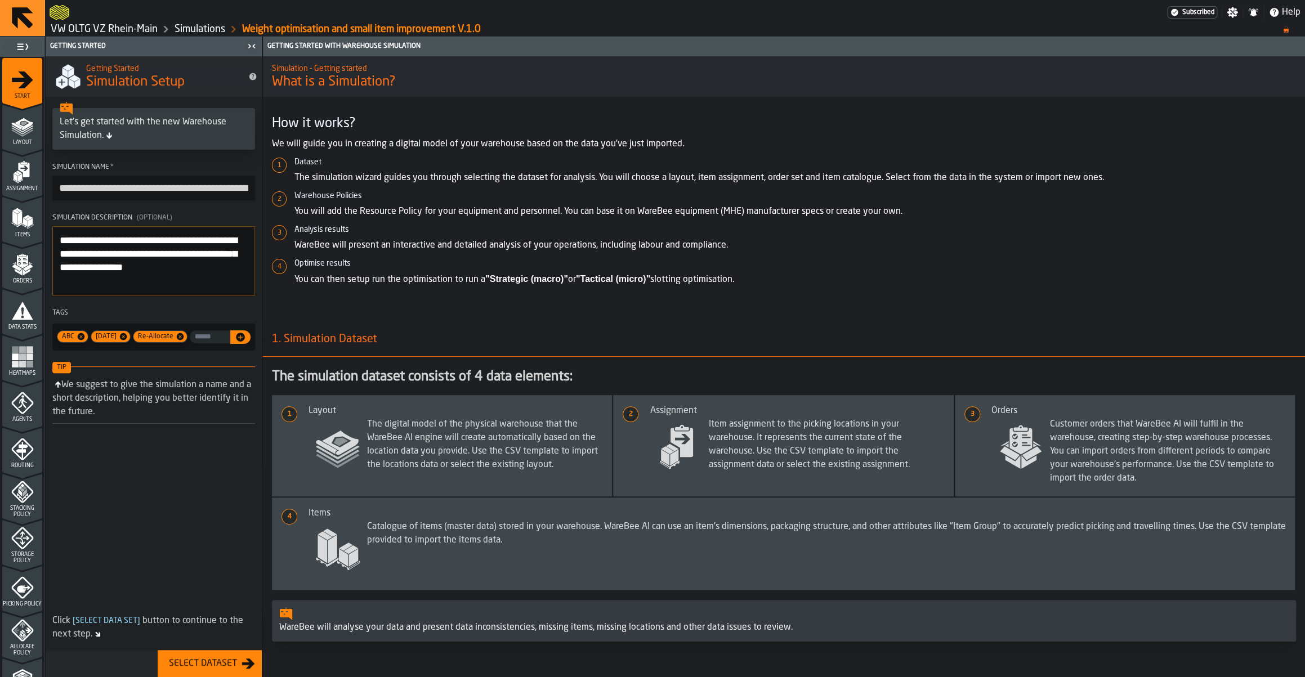
click at [197, 33] on link "Simulations" at bounding box center [200, 29] width 51 height 12
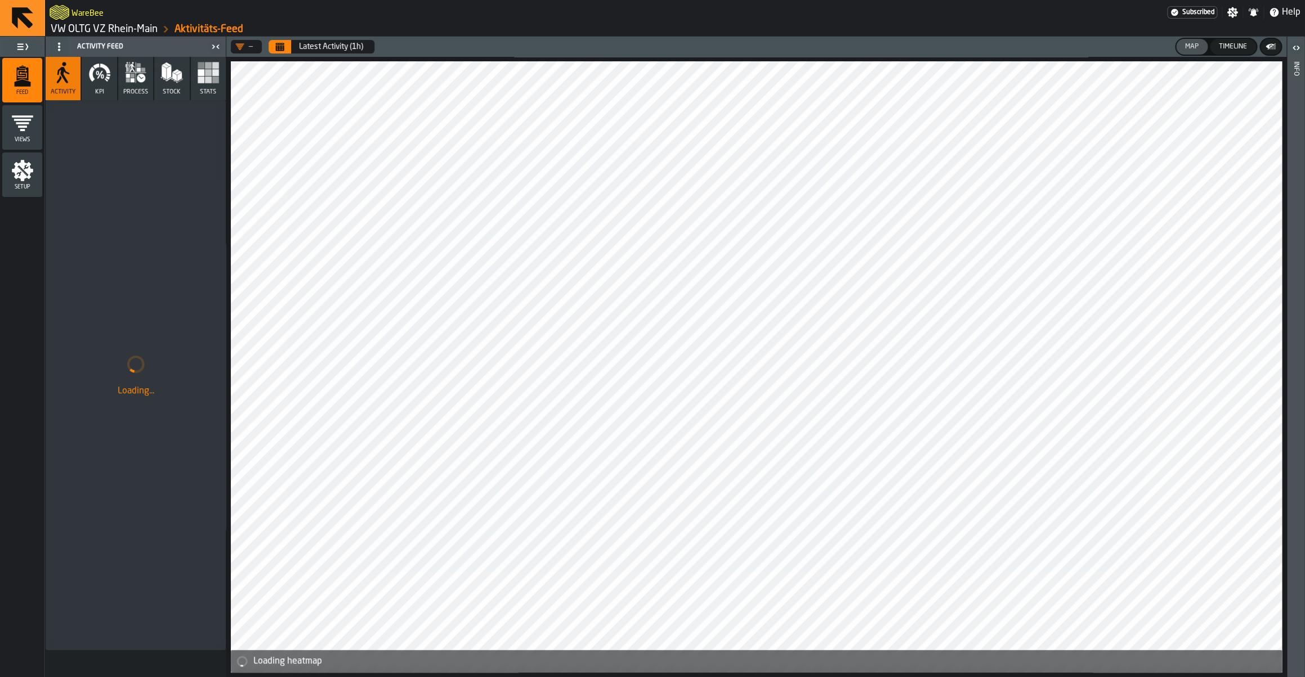
click at [132, 19] on div "WareBee" at bounding box center [609, 12] width 1118 height 20
click at [127, 27] on link "VW OLTG VZ Rhein-Main" at bounding box center [104, 29] width 107 height 12
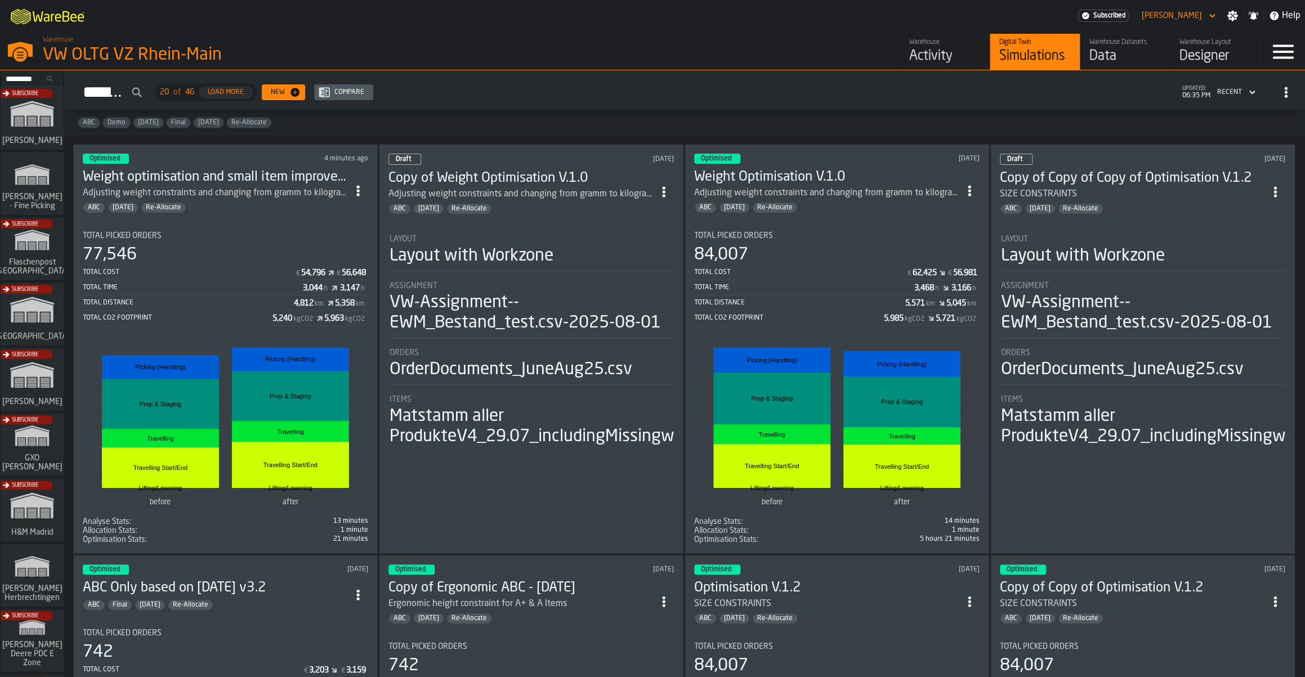
click at [359, 198] on span "ItemListCard-DashboardItemContainer" at bounding box center [358, 191] width 20 height 20
click at [541, 242] on div "Layout" at bounding box center [531, 239] width 283 height 9
click at [360, 196] on span "ItemListCard-DashboardItemContainer" at bounding box center [358, 191] width 20 height 20
click at [328, 264] on div "Duplicate" at bounding box center [336, 268] width 59 height 14
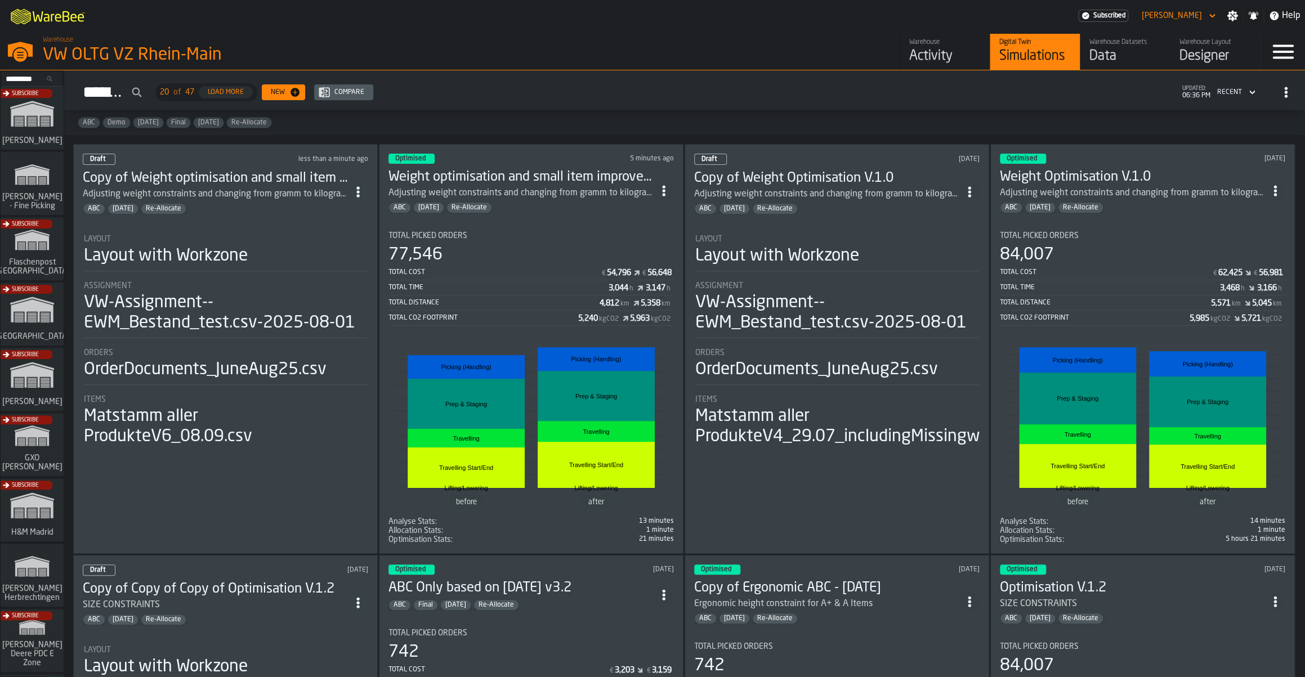
click at [359, 194] on circle "ItemListCard-DashboardItemContainer" at bounding box center [357, 195] width 3 height 3
click at [323, 209] on div "Open" at bounding box center [336, 215] width 59 height 14
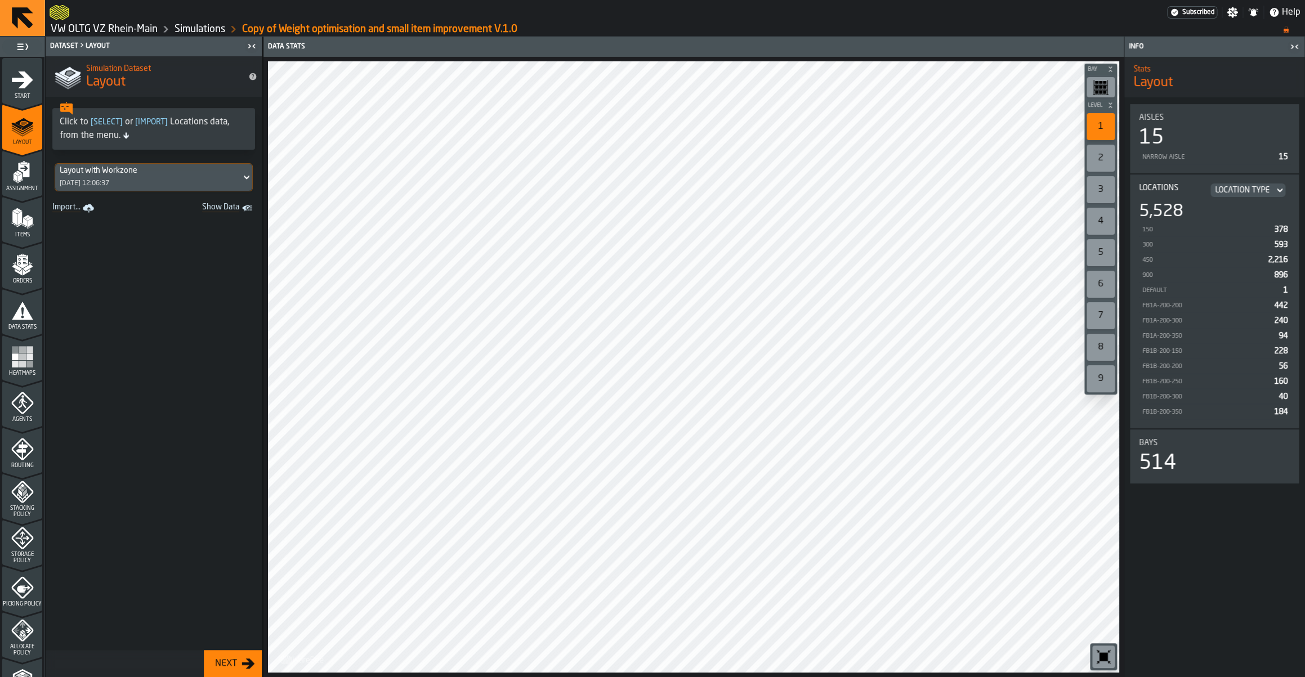
scroll to position [211, 0]
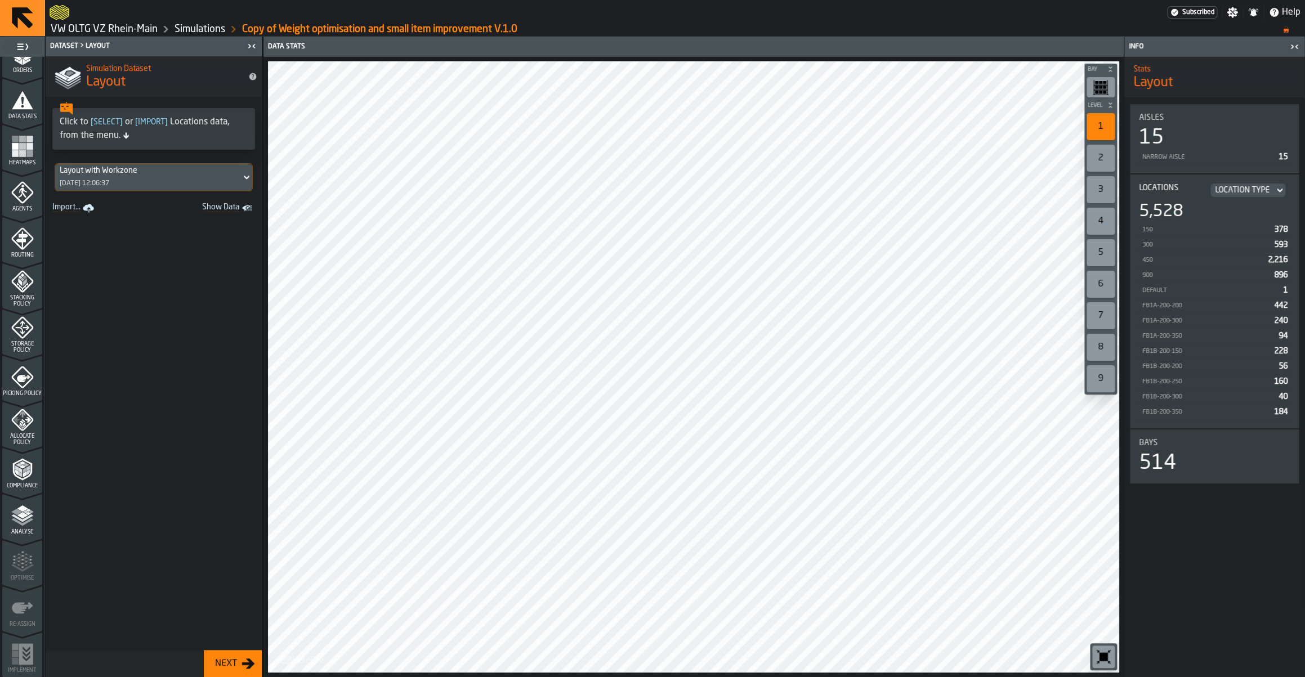
click at [24, 530] on span "Analyse" at bounding box center [22, 532] width 40 height 6
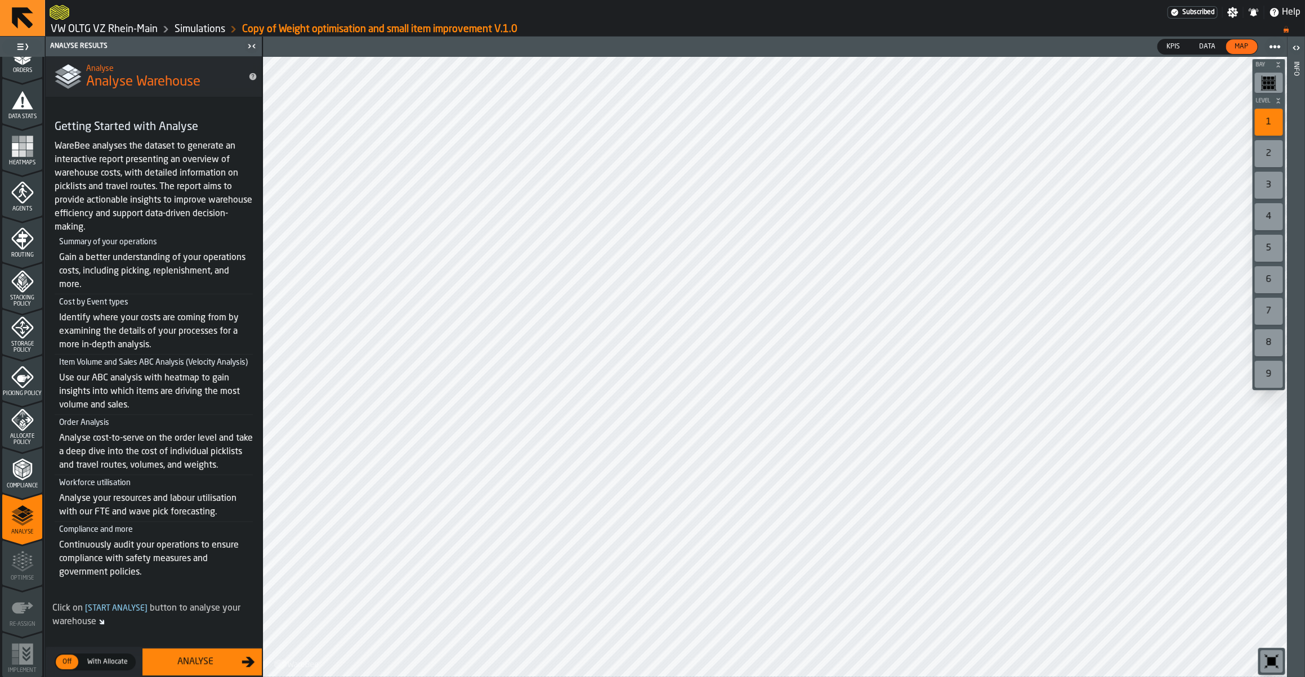
click at [112, 666] on span "With Allocate" at bounding box center [108, 662] width 50 height 10
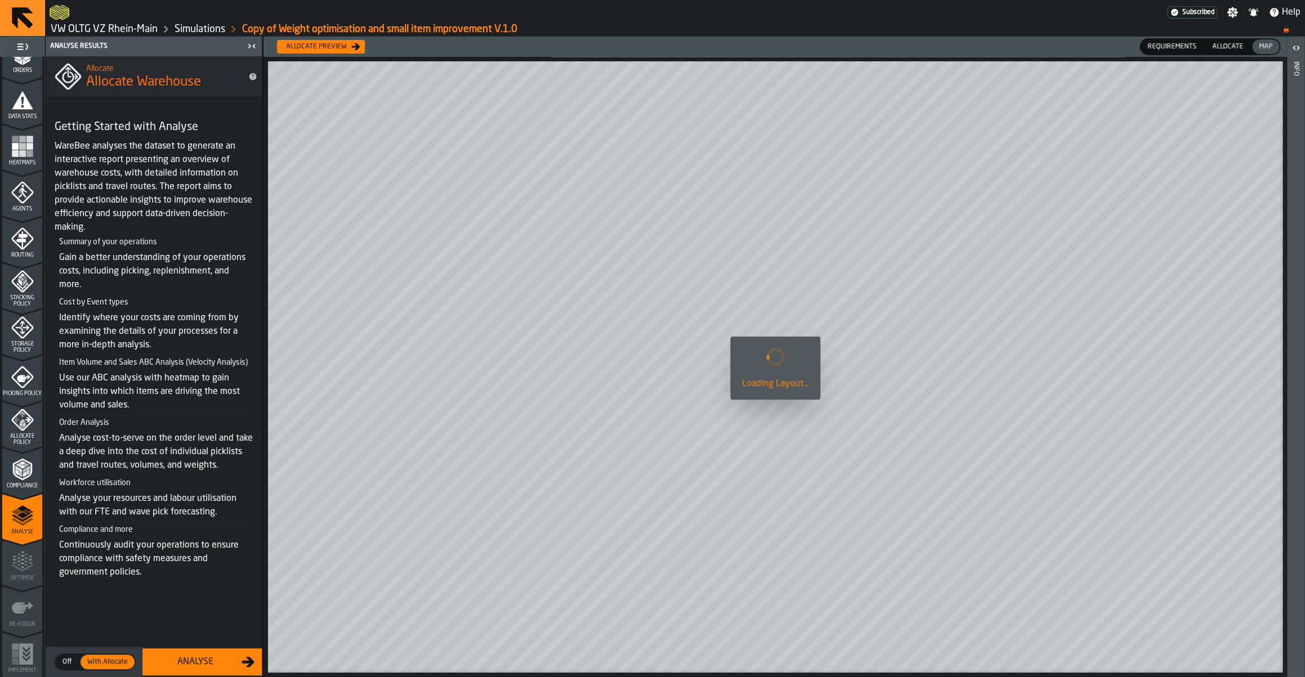
click at [191, 662] on div "Analyse" at bounding box center [195, 663] width 92 height 14
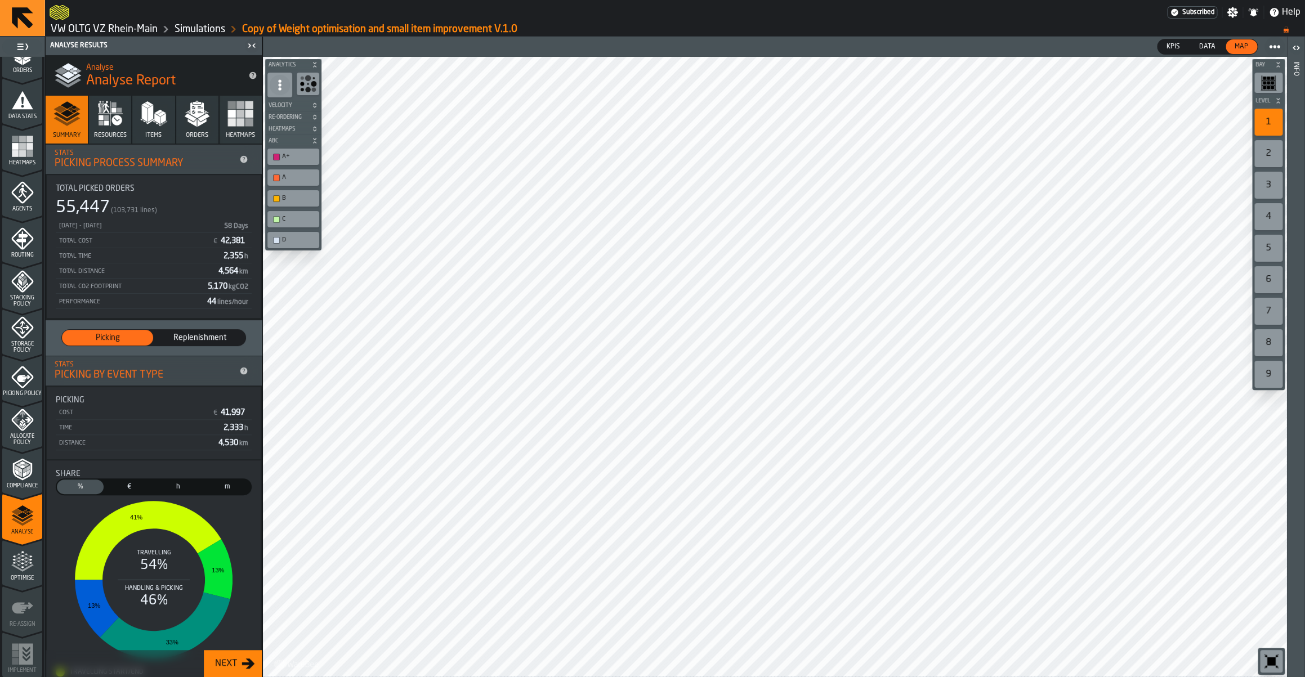
click at [17, 571] on icon "menu Optimise" at bounding box center [22, 562] width 23 height 23
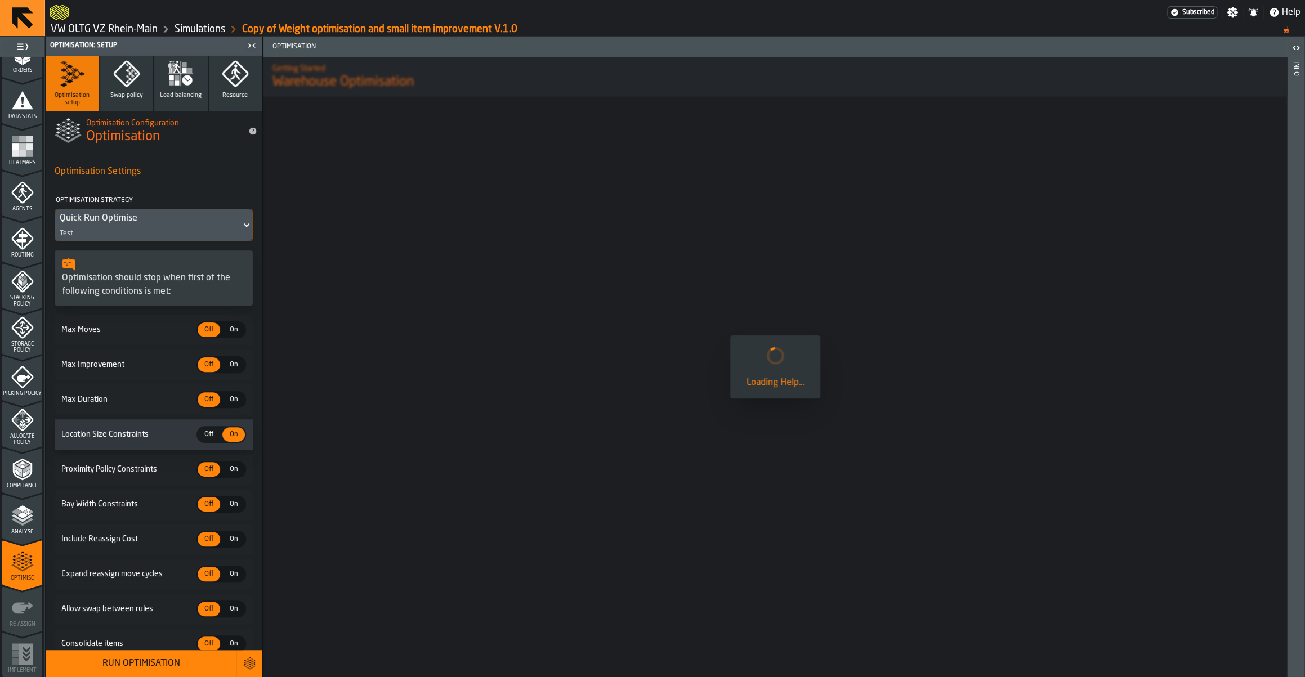
click at [171, 223] on div "Quick Run Optimise" at bounding box center [148, 219] width 177 height 14
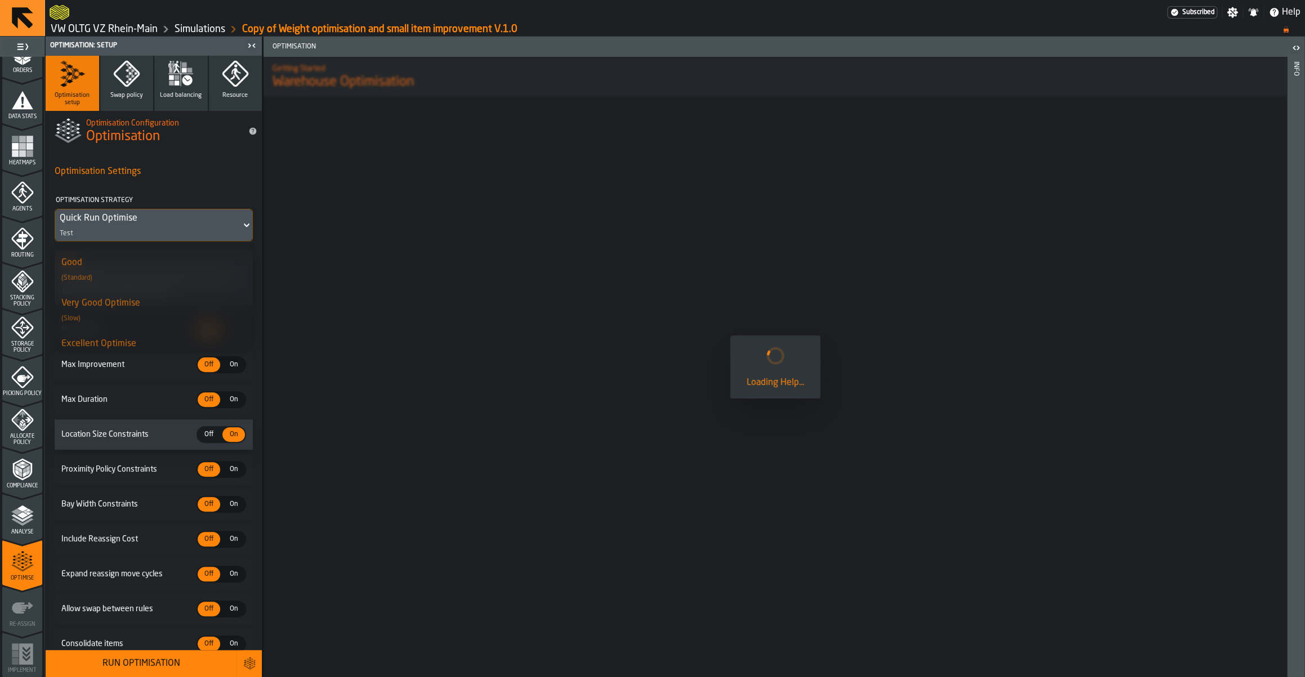
scroll to position [154, 0]
click at [146, 306] on div "Very Good Optimise (Slow)" at bounding box center [153, 311] width 185 height 27
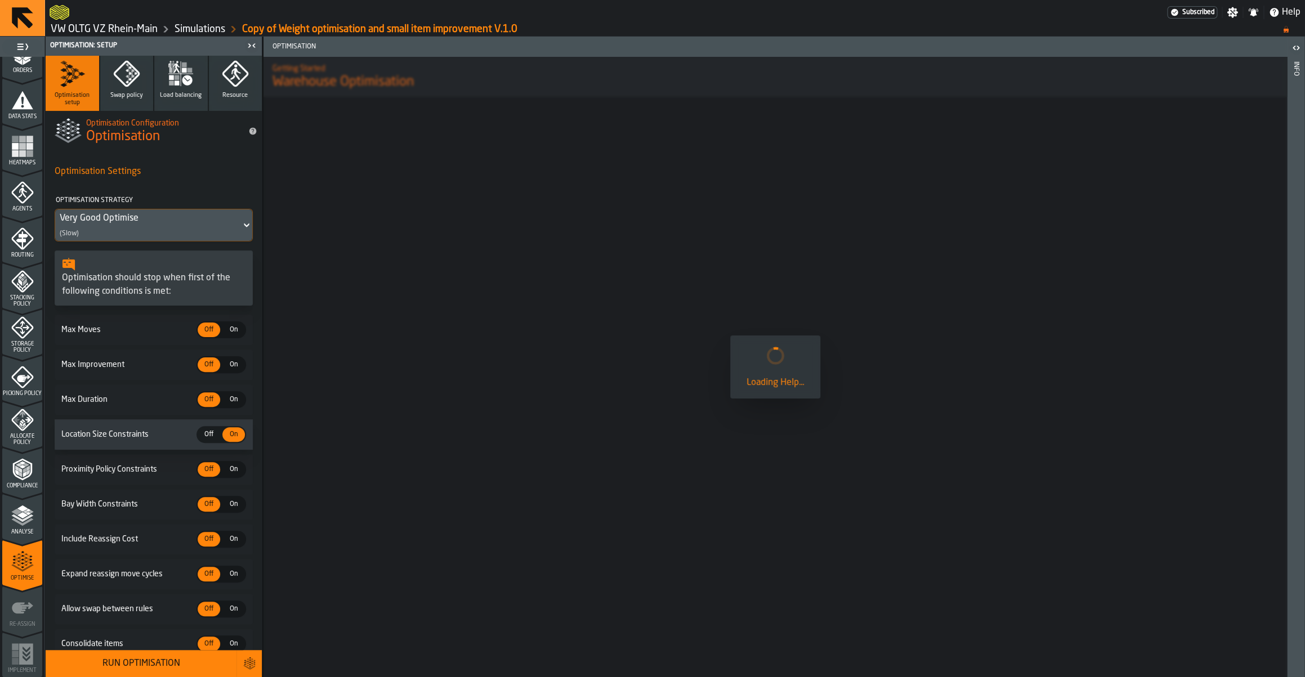
scroll to position [52, 0]
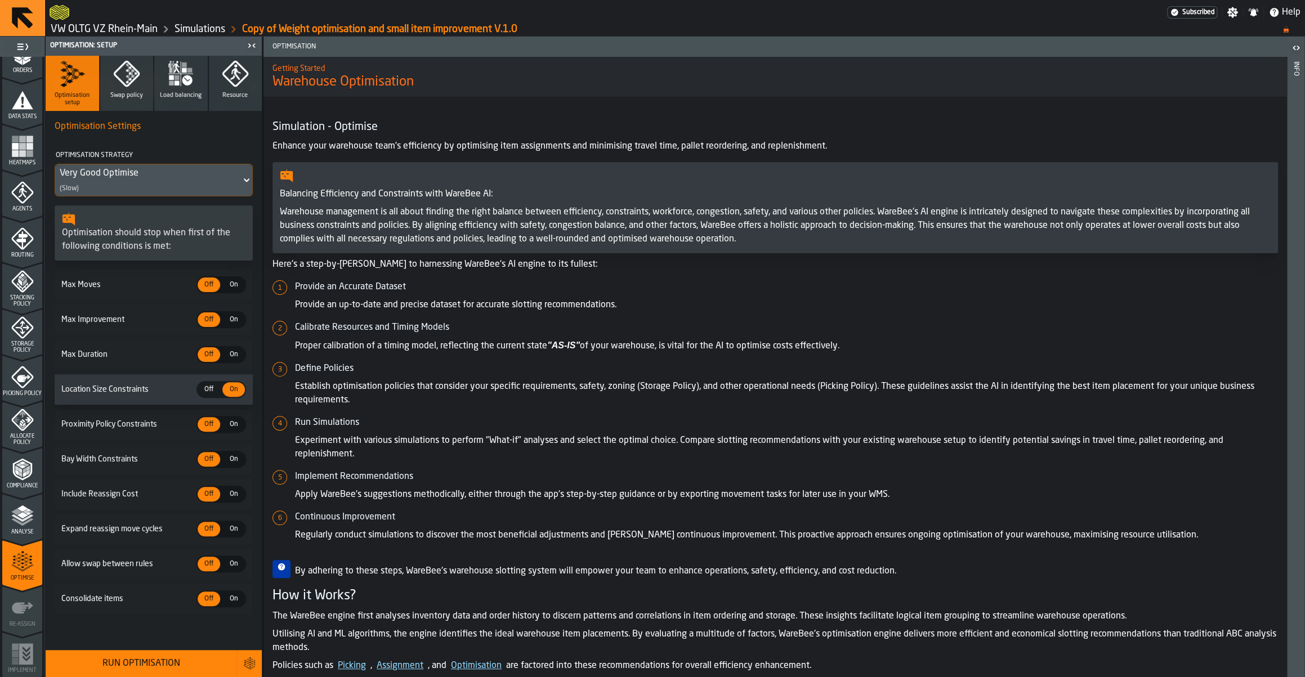
click at [136, 171] on div "Very Good Optimise" at bounding box center [148, 174] width 177 height 14
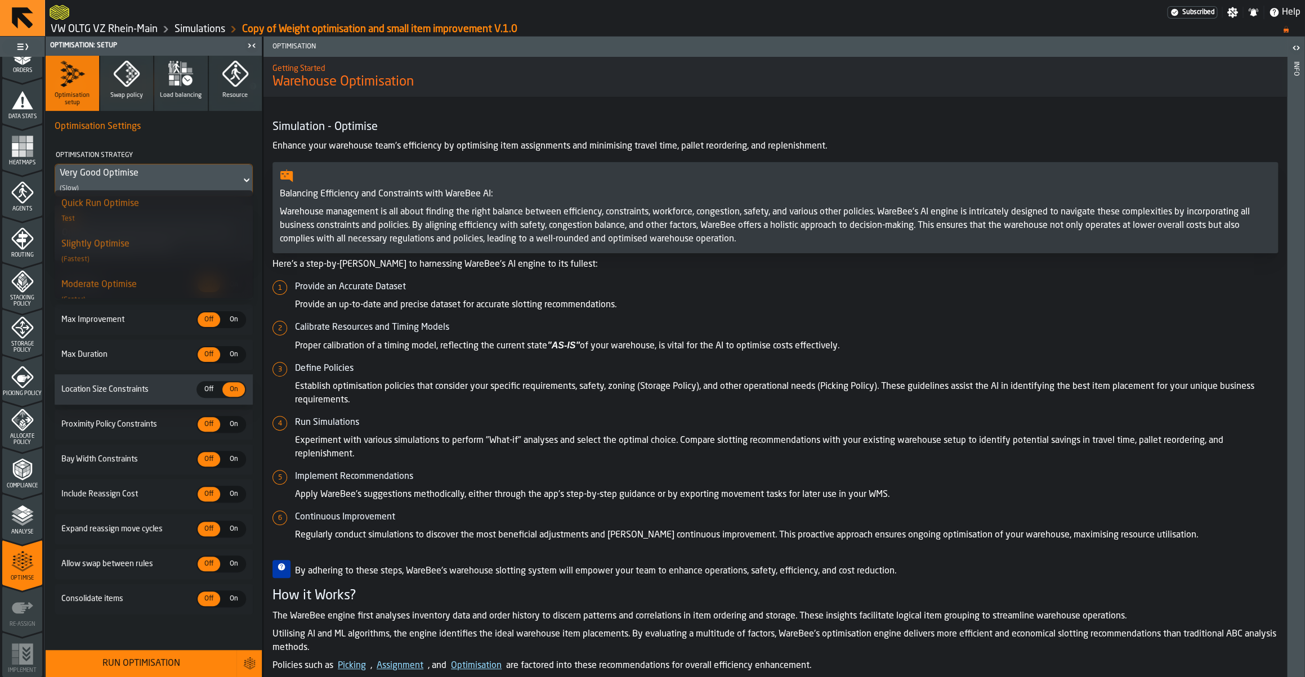
click at [136, 171] on div "Very Good Optimise" at bounding box center [148, 174] width 177 height 14
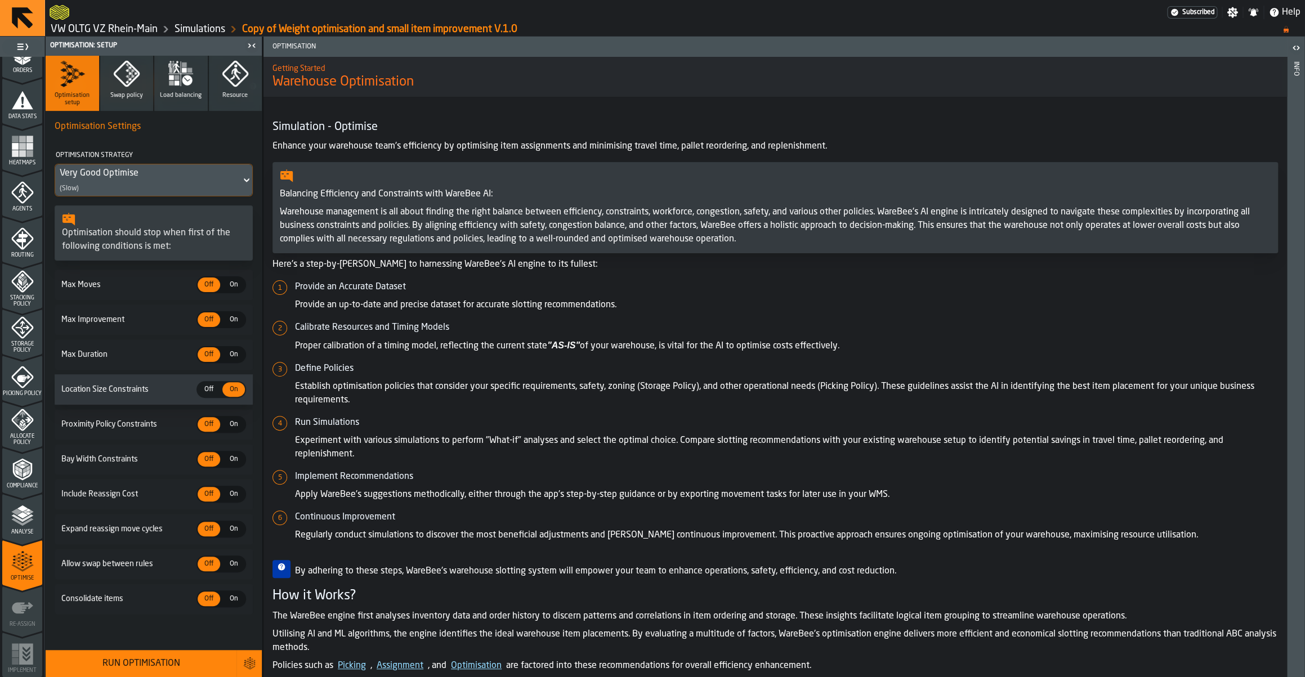
click at [127, 669] on div "Run Optimisation" at bounding box center [140, 664] width 177 height 14
click at [115, 79] on icon "button" at bounding box center [126, 73] width 27 height 27
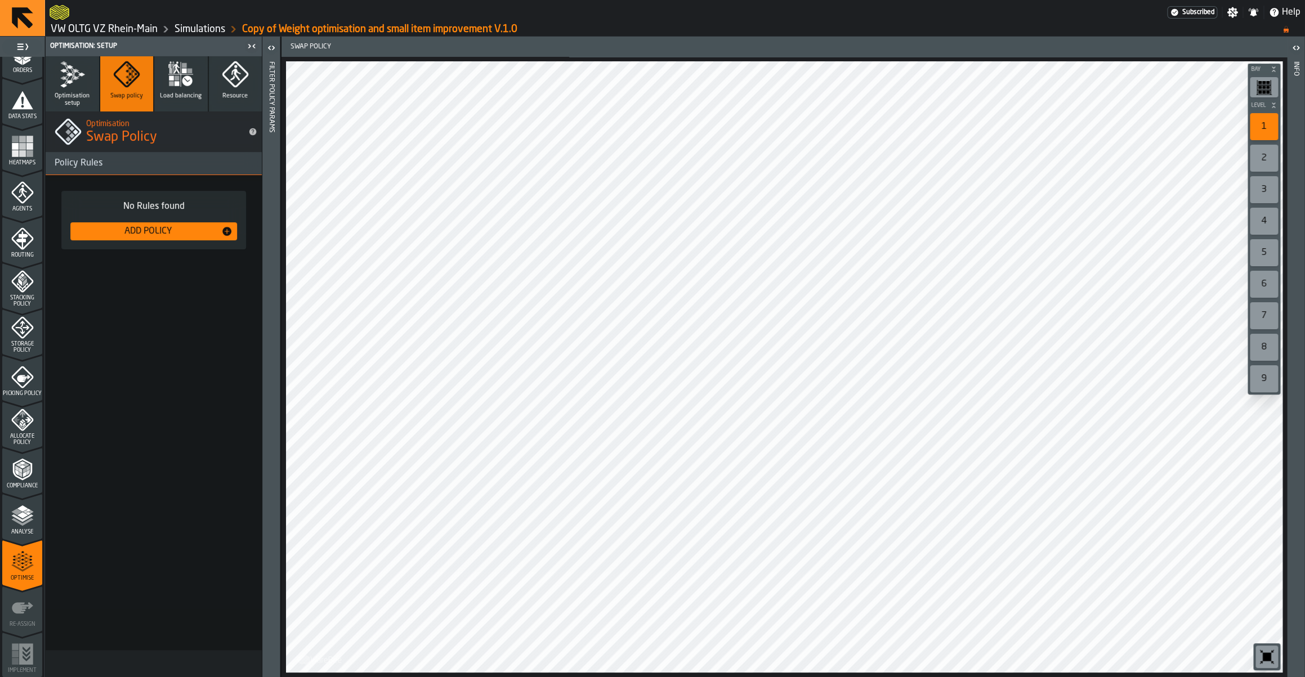
scroll to position [0, 0]
click at [164, 84] on button "Load balancing" at bounding box center [180, 83] width 53 height 55
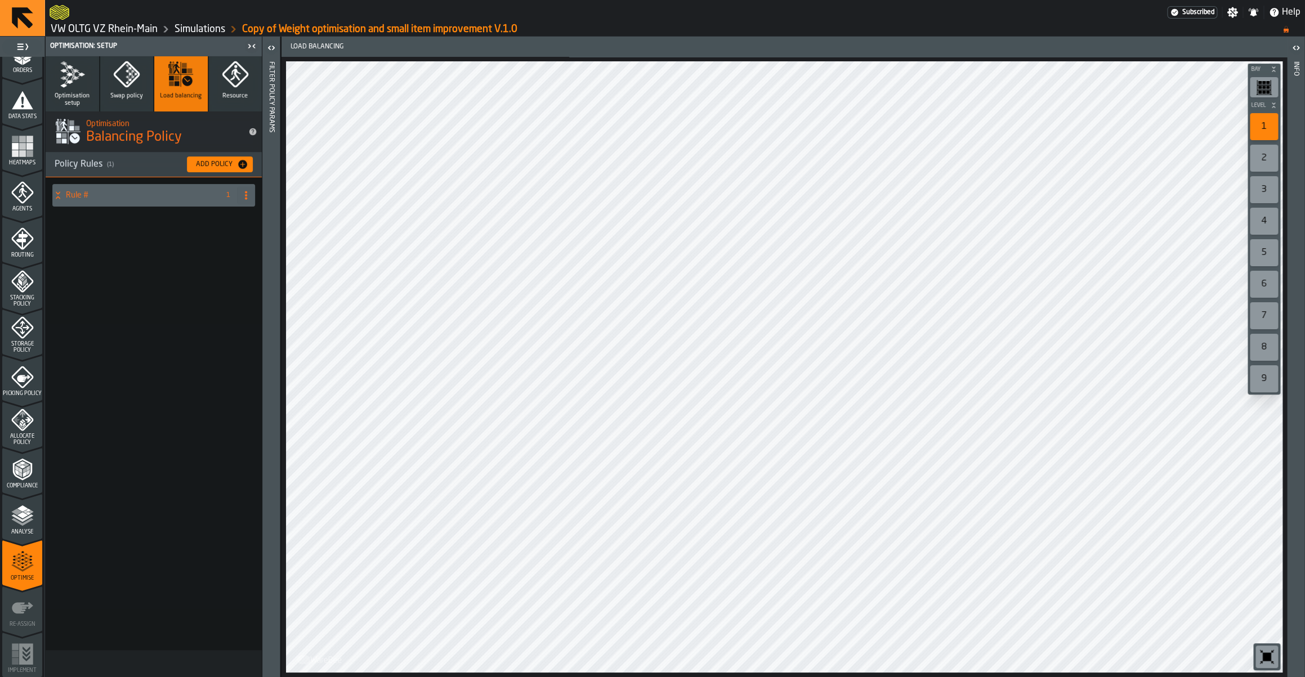
click at [231, 81] on icon "button" at bounding box center [232, 77] width 5 height 5
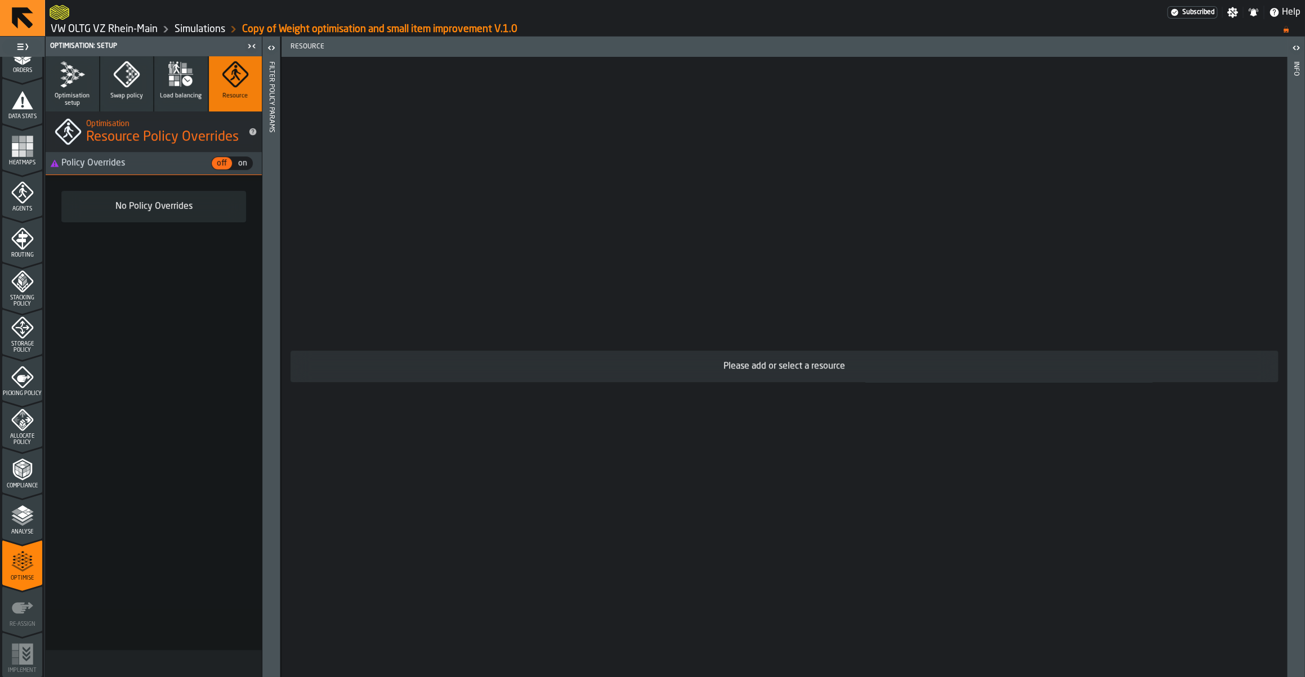
click at [76, 79] on polygon "button" at bounding box center [76, 78] width 7 height 4
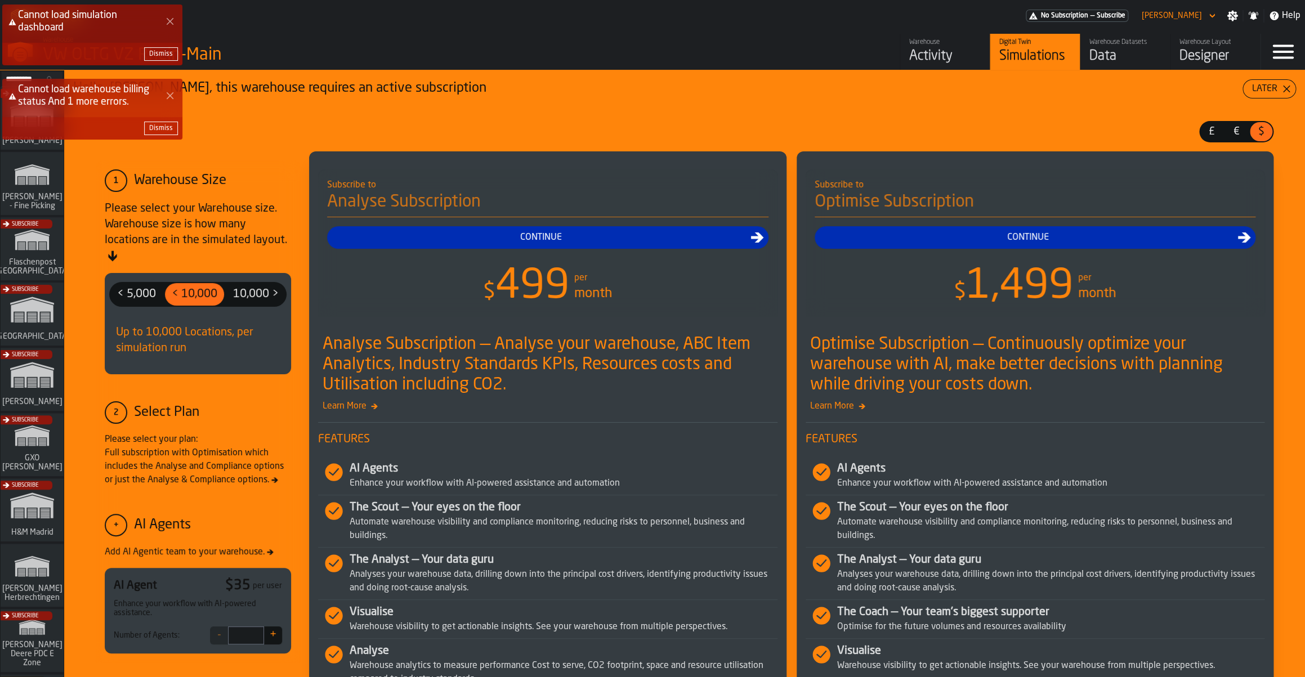
click at [163, 53] on div "Dismiss" at bounding box center [161, 54] width 24 height 8
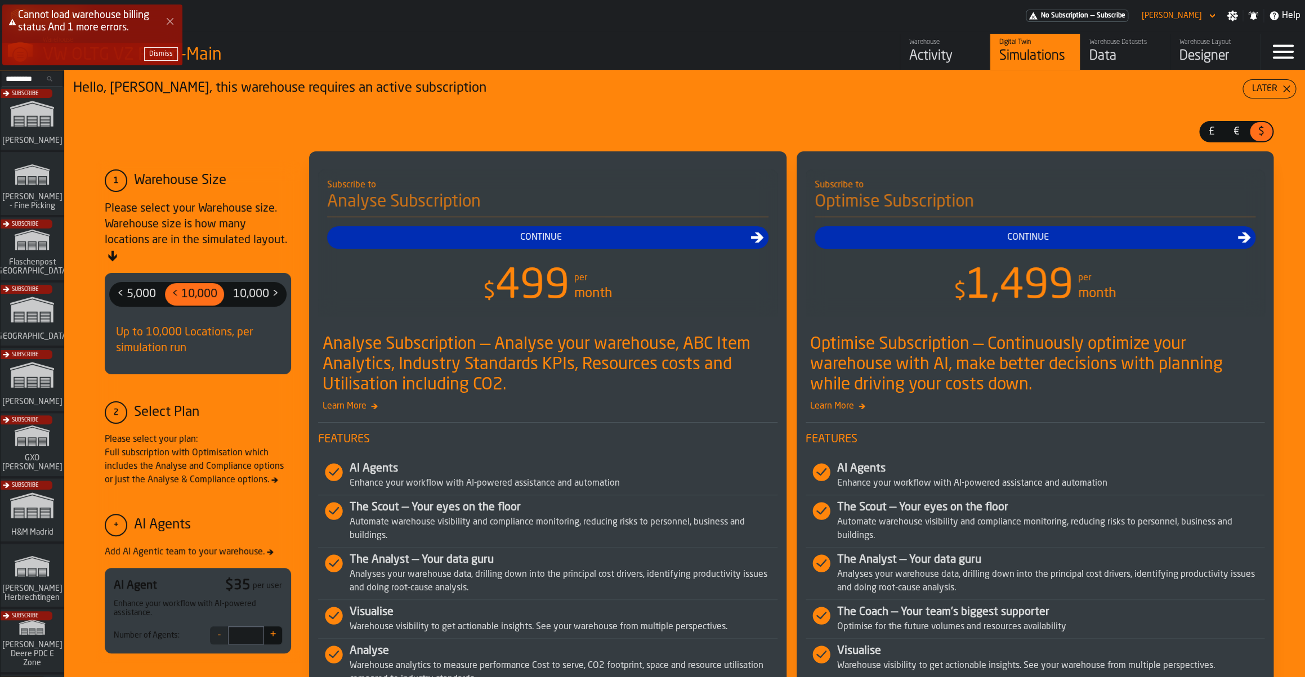
click at [172, 16] on button "Close Error" at bounding box center [170, 22] width 16 height 16
